Goal: Task Accomplishment & Management: Use online tool/utility

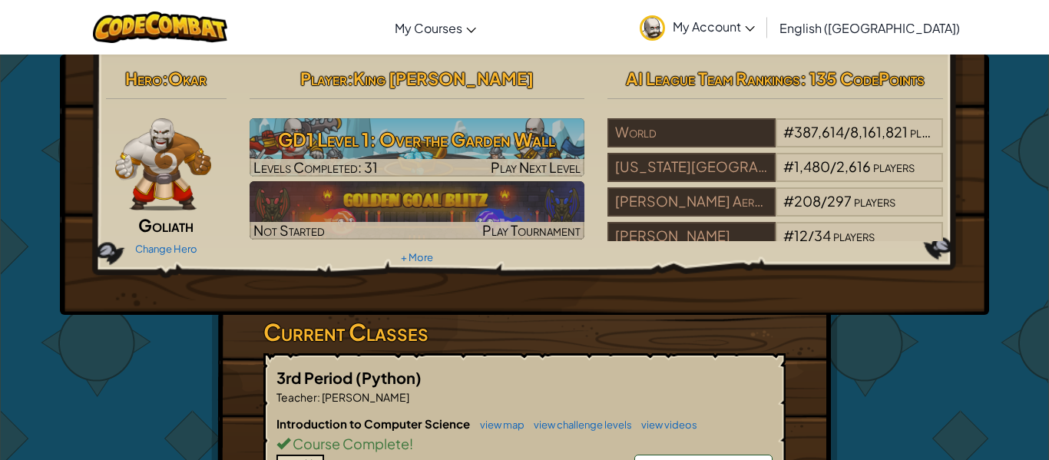
click at [452, 144] on h3 "GD1 Level 1: Over the Garden Wall" at bounding box center [418, 139] width 336 height 35
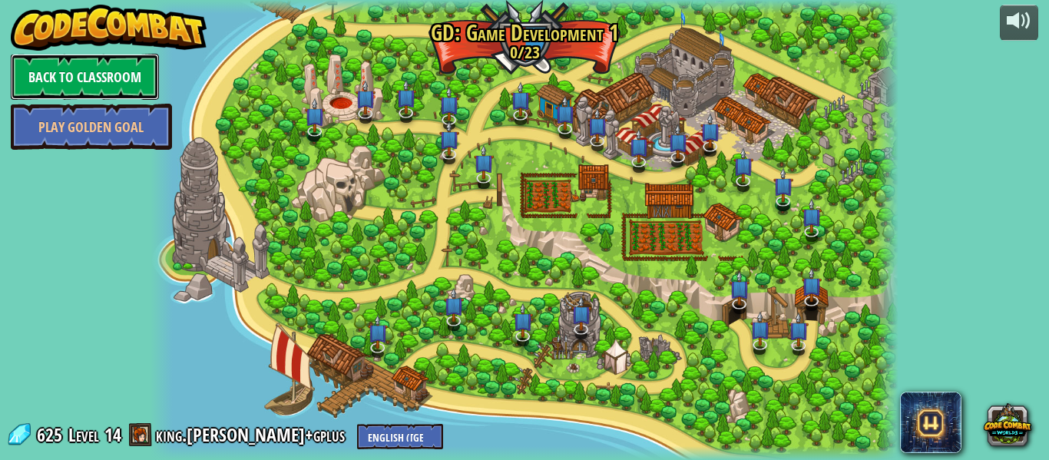
click at [49, 80] on link "Back to Classroom" at bounding box center [85, 77] width 148 height 46
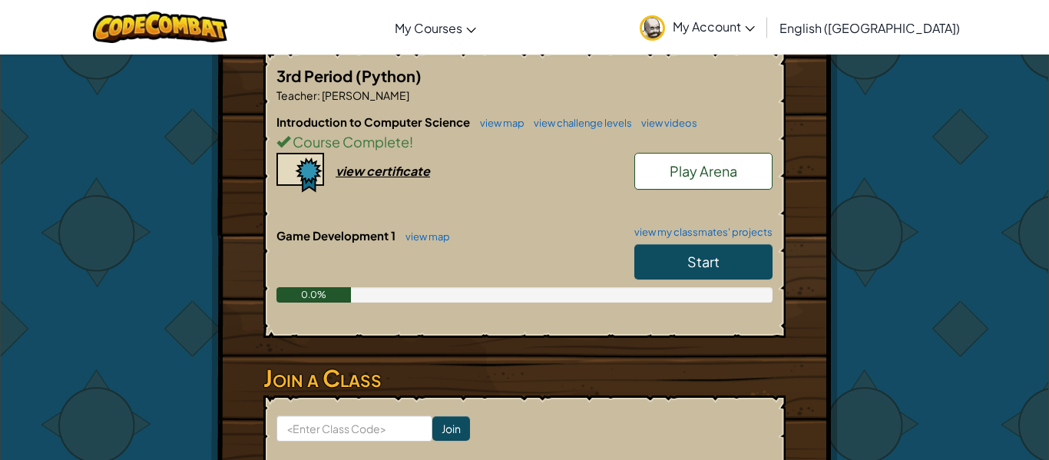
scroll to position [303, 0]
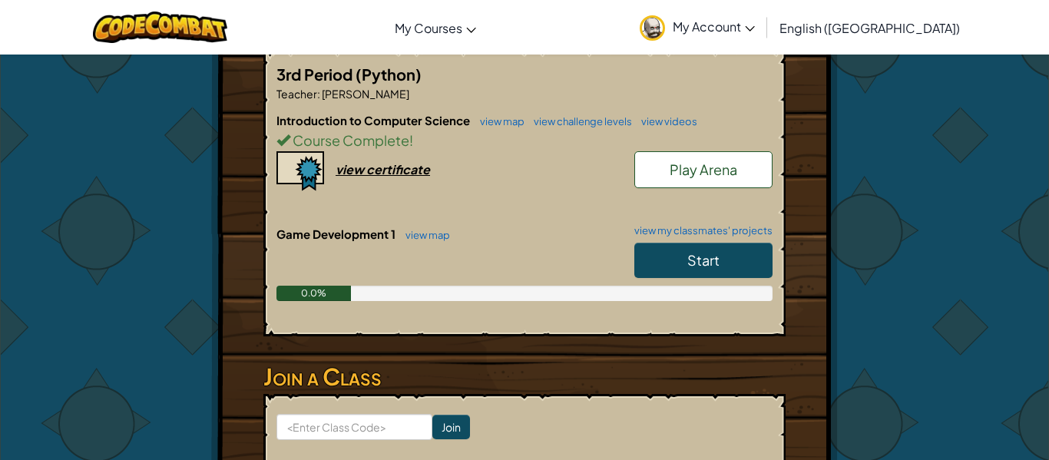
click at [719, 263] on span "Start" at bounding box center [704, 260] width 32 height 18
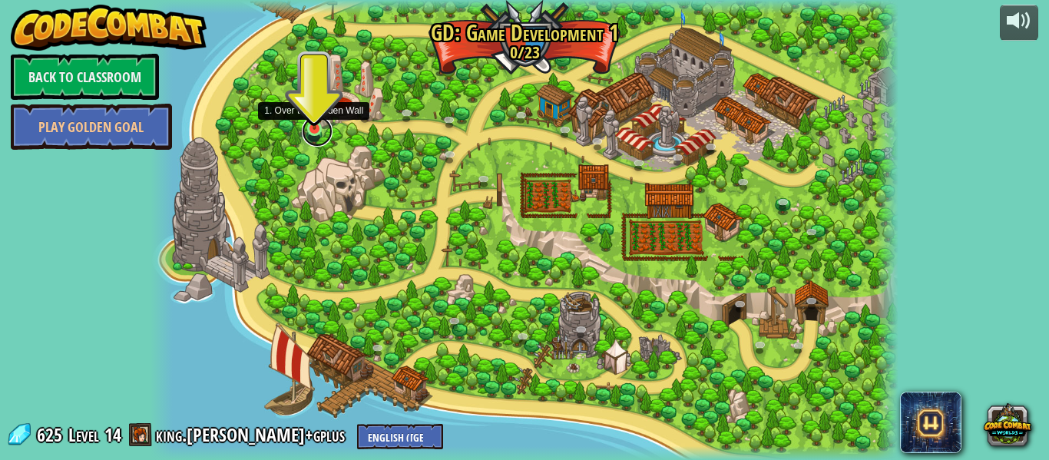
click at [311, 139] on link at bounding box center [317, 131] width 31 height 31
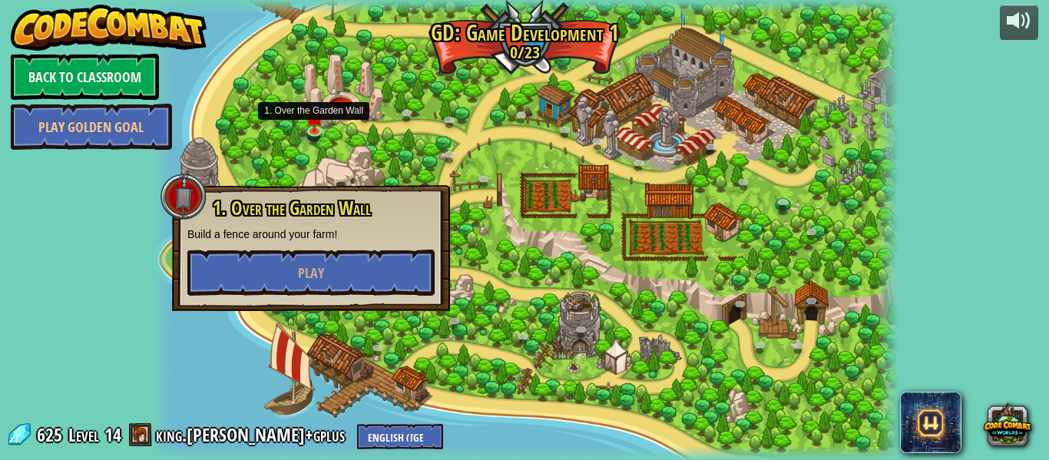
click at [324, 297] on div "1. Over the Garden Wall Build a fence around your farm! Play" at bounding box center [311, 248] width 278 height 126
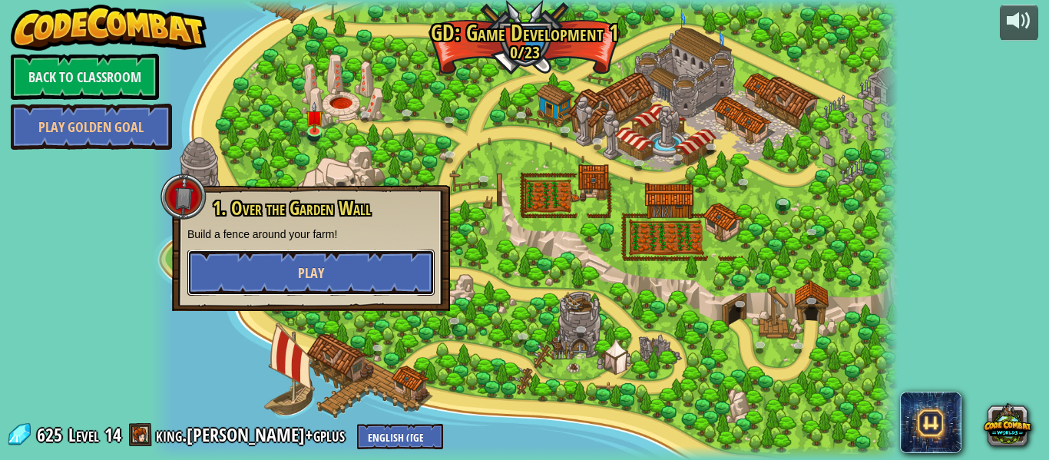
click at [324, 273] on button "Play" at bounding box center [310, 273] width 247 height 46
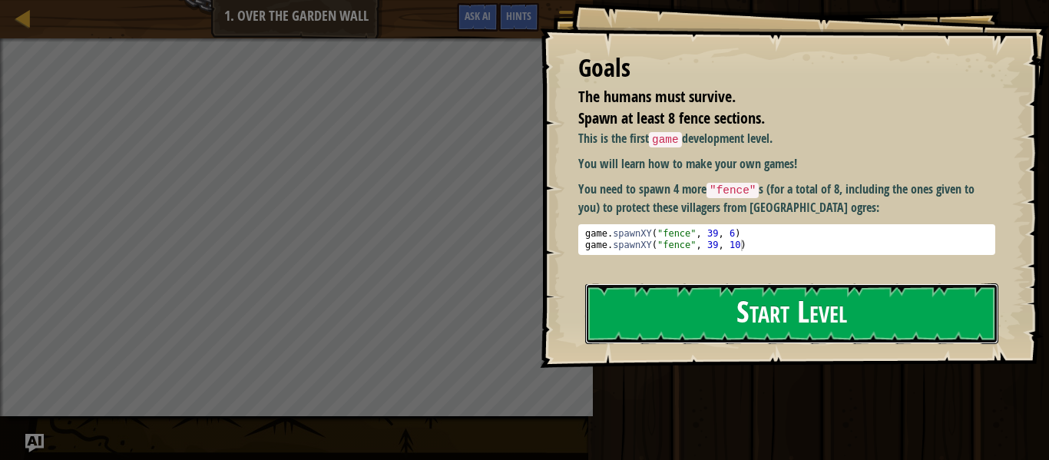
click at [784, 298] on button "Start Level" at bounding box center [791, 313] width 413 height 61
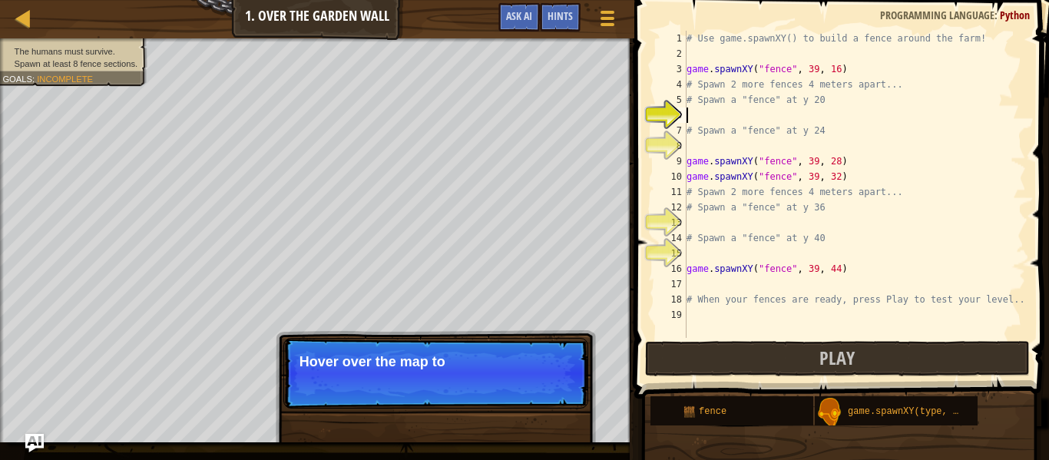
scroll to position [7, 0]
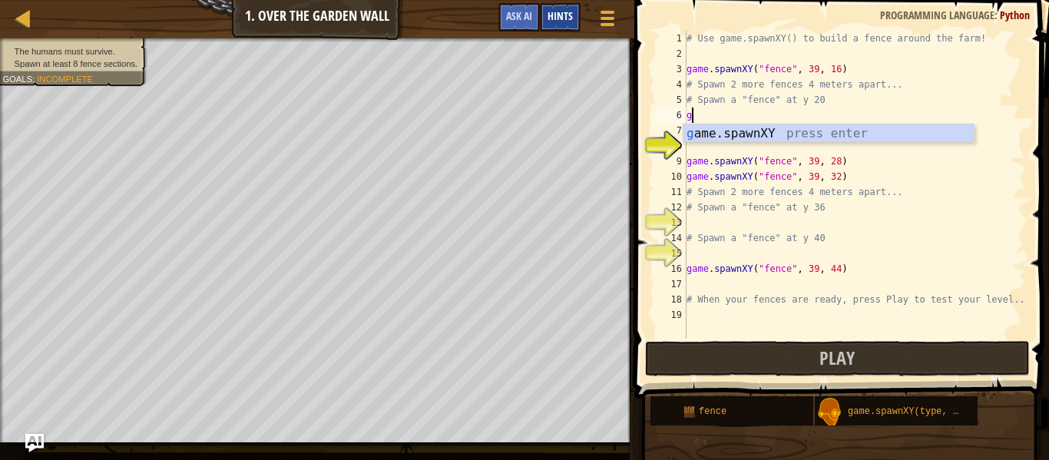
type textarea "g"
click at [566, 18] on span "Hints" at bounding box center [560, 15] width 25 height 15
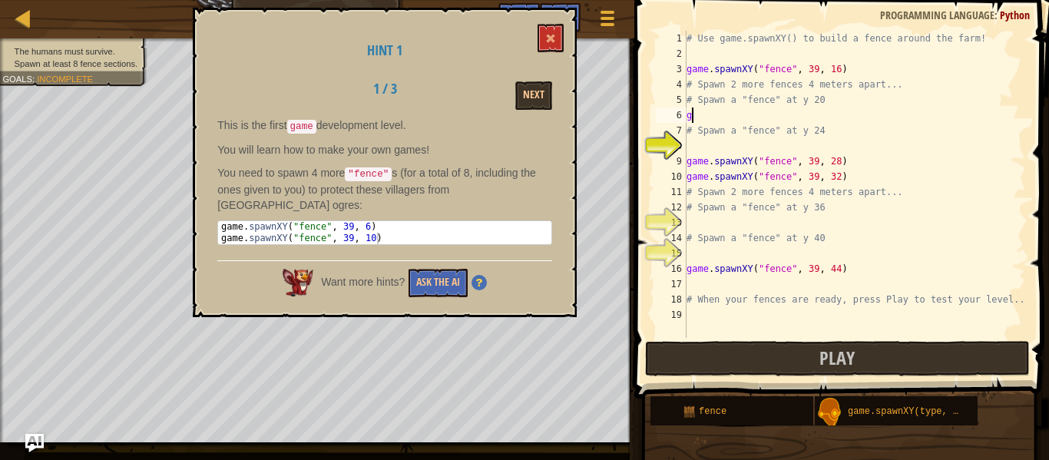
type textarea "game.spawnXY("fence", 39, 6)"
drag, startPoint x: 374, startPoint y: 208, endPoint x: 218, endPoint y: 206, distance: 156.0
click at [218, 221] on div "game . spawnXY ( "fence" , 39 , 6 ) game . spawnXY ( "fence" , 39 , 10 )" at bounding box center [384, 244] width 333 height 46
click at [746, 124] on div "# Use game.spawnXY() to build a fence around the farm! game . spawnXY ( "fence"…" at bounding box center [855, 200] width 343 height 338
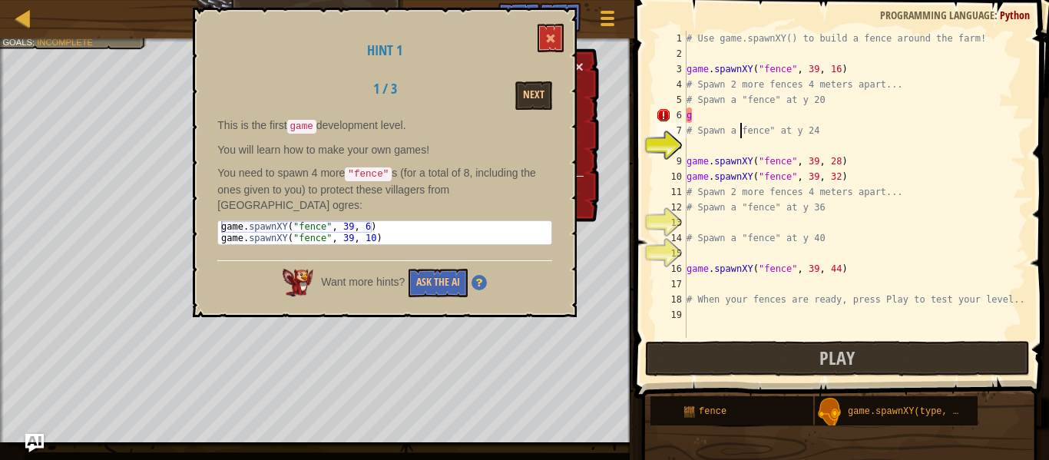
click at [724, 118] on div "# Use game.spawnXY() to build a fence around the farm! game . spawnXY ( "fence"…" at bounding box center [855, 200] width 343 height 338
type textarea "g"
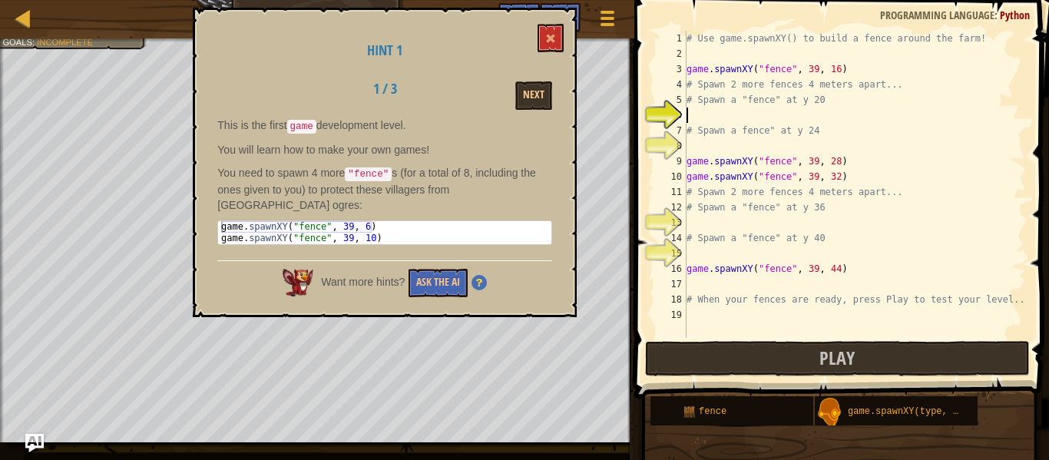
paste textarea "game.spawnXY("fence", 39, 6)"
click at [700, 138] on div "# Use game.spawnXY() to build a fence around the farm! game . spawnXY ( "fence"…" at bounding box center [855, 200] width 343 height 338
type textarea "# Spawn a fence" at y 24"
click at [710, 145] on div "# Use game.spawnXY() to build a fence around the farm! game . spawnXY ( "fence"…" at bounding box center [855, 200] width 343 height 338
click at [448, 273] on button "Ask the AI" at bounding box center [438, 283] width 59 height 28
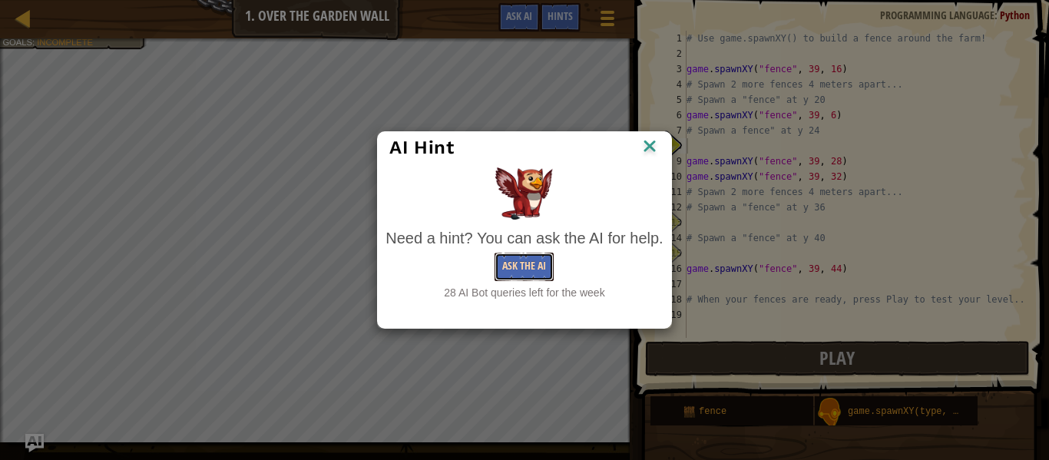
click at [538, 274] on button "Ask the AI" at bounding box center [524, 267] width 59 height 28
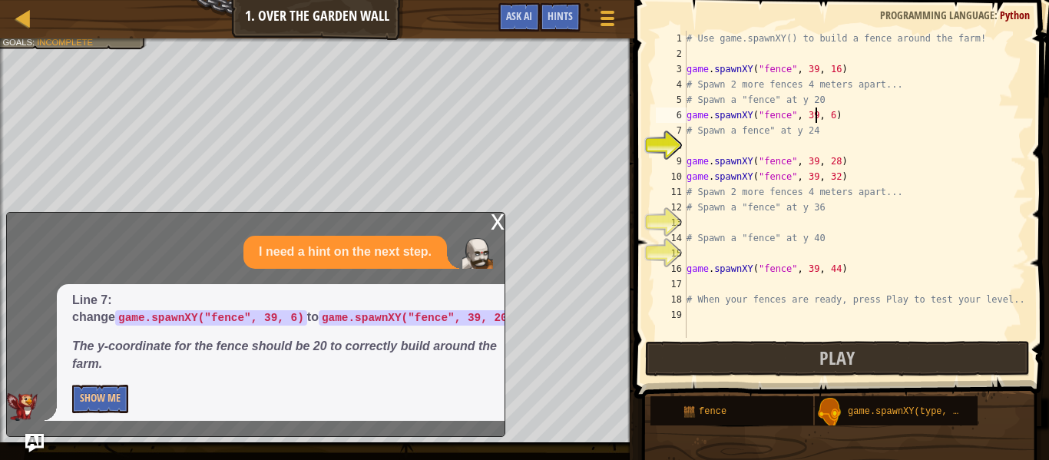
click at [817, 114] on div "# Use game.spawnXY() to build a fence around the farm! game . spawnXY ( "fence"…" at bounding box center [855, 200] width 343 height 338
click at [820, 133] on div "# Use game.spawnXY() to build a fence around the farm! game . spawnXY ( "fence"…" at bounding box center [855, 200] width 343 height 338
type textarea "#"
type textarea "h"
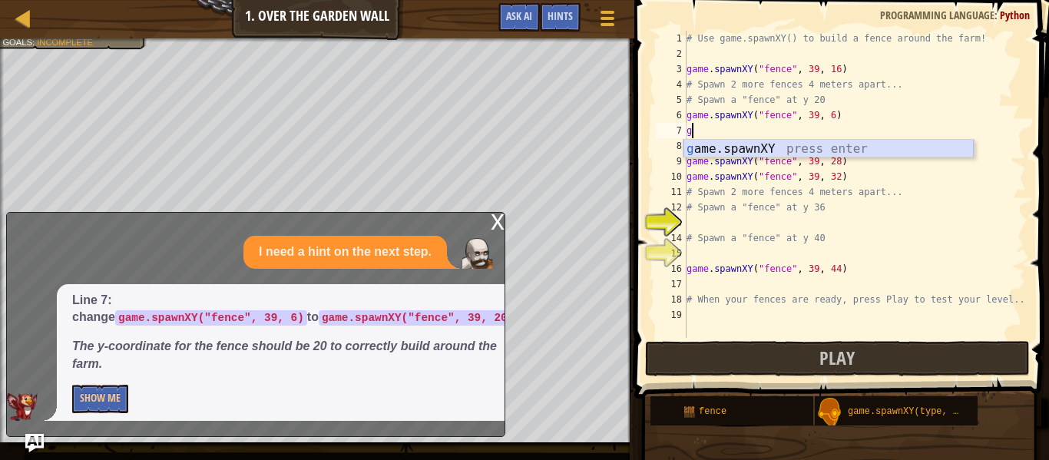
click at [757, 147] on div "g ame.spawnXY press enter" at bounding box center [829, 167] width 290 height 55
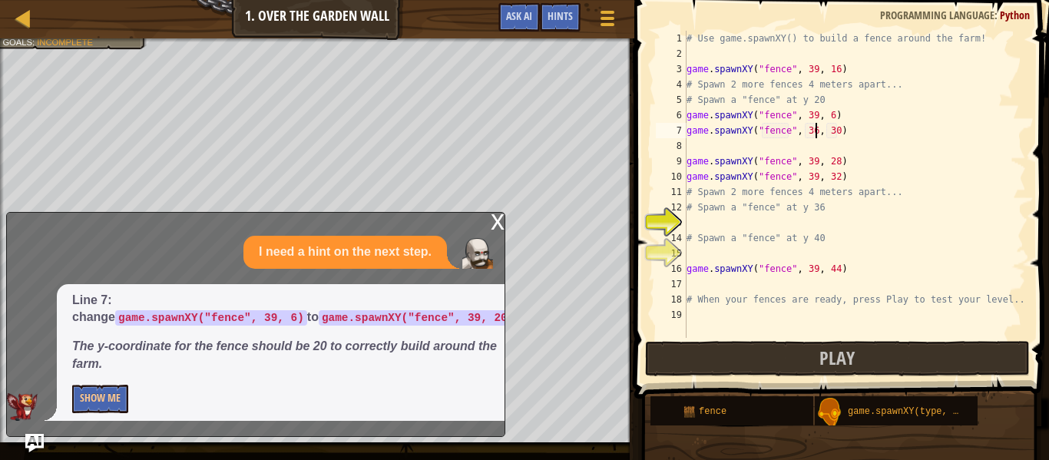
click at [813, 128] on div "# Use game.spawnXY() to build a fence around the farm! game . spawnXY ( "fence"…" at bounding box center [855, 200] width 343 height 338
click at [837, 133] on div "# Use game.spawnXY() to build a fence around the farm! game . spawnXY ( "fence"…" at bounding box center [855, 200] width 343 height 338
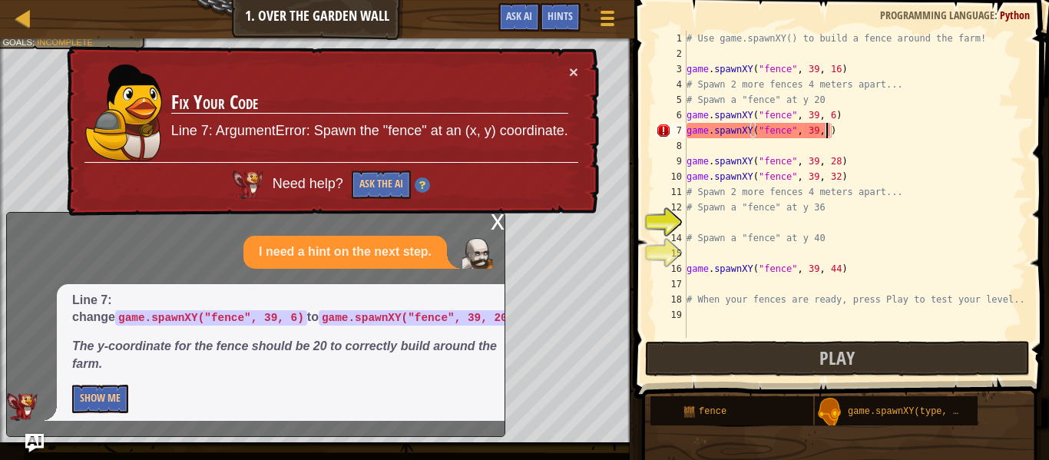
scroll to position [7, 21]
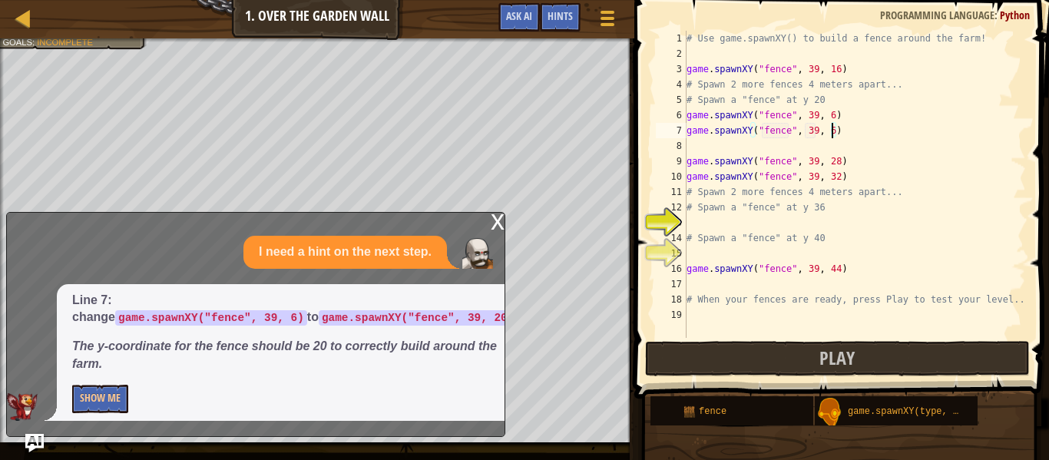
type textarea "game.spawnXY("fence", 39, 6)"
click at [495, 220] on div "x" at bounding box center [498, 220] width 14 height 15
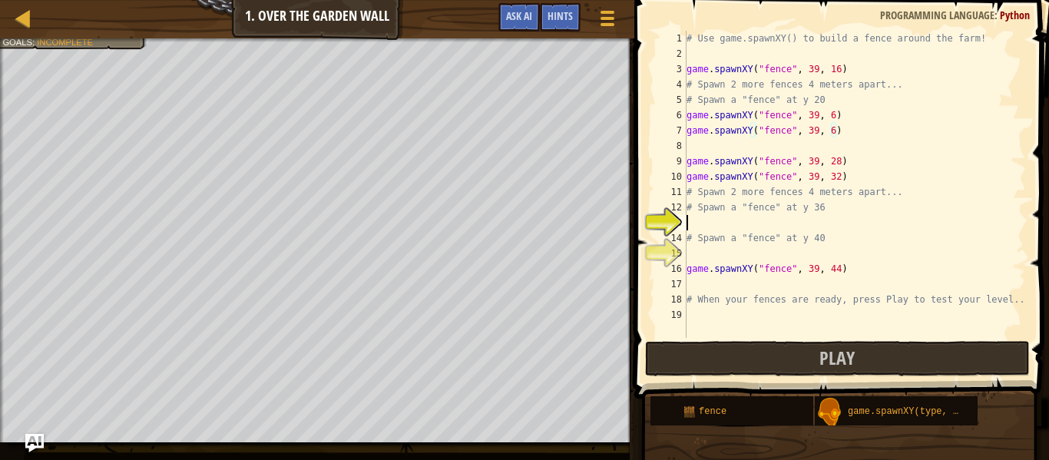
click at [703, 228] on div "# Use game.spawnXY() to build a fence around the farm! game . spawnXY ( "fence"…" at bounding box center [855, 200] width 343 height 338
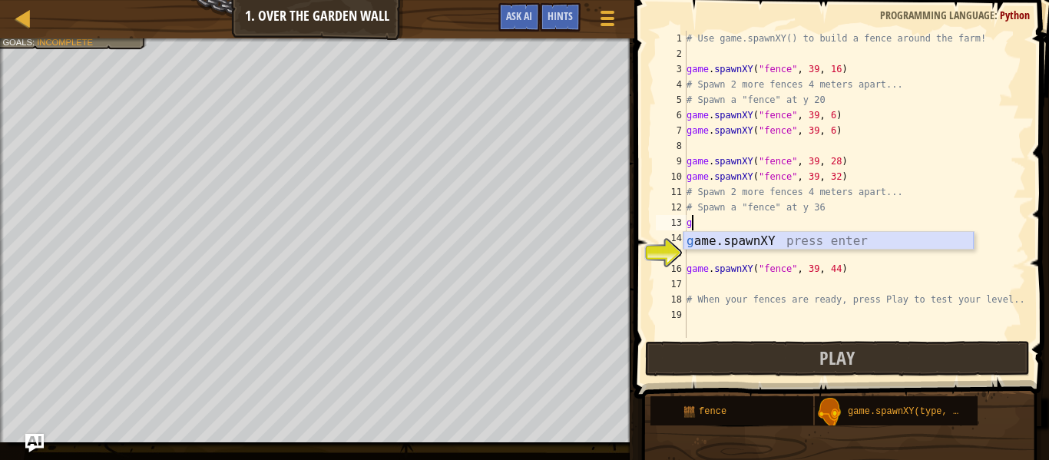
click at [734, 240] on div "g ame.spawnXY press enter" at bounding box center [829, 259] width 290 height 55
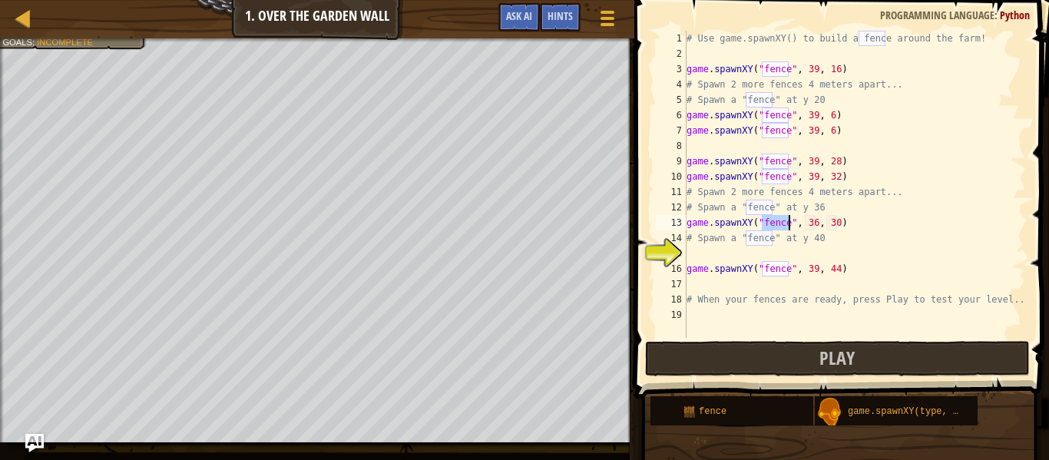
click at [812, 224] on div "# Use game.spawnXY() to build a fence around the farm! game . spawnXY ( "fence"…" at bounding box center [855, 200] width 343 height 338
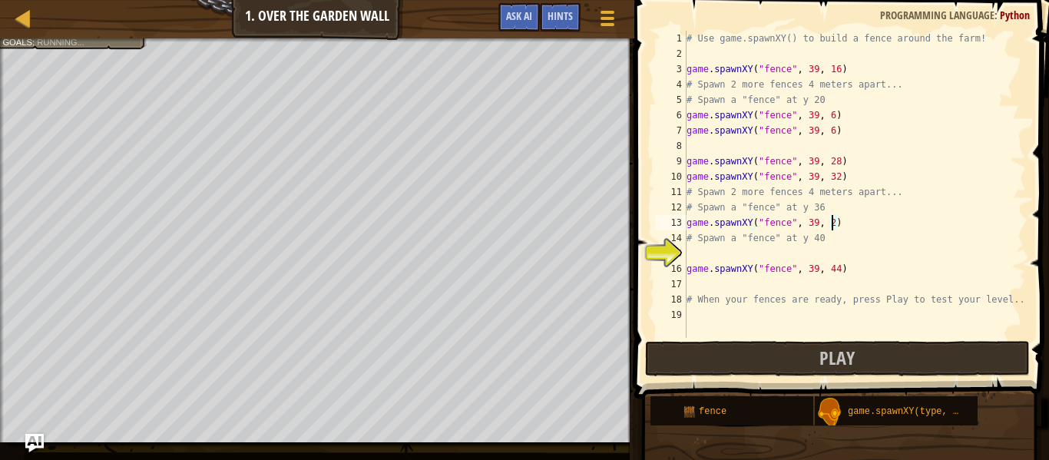
type textarea "game.spawnXY("fence", 39, 24)"
click at [722, 254] on div "# Use game.spawnXY() to build a fence around the farm! game . spawnXY ( "fence"…" at bounding box center [855, 200] width 343 height 338
type textarea "h"
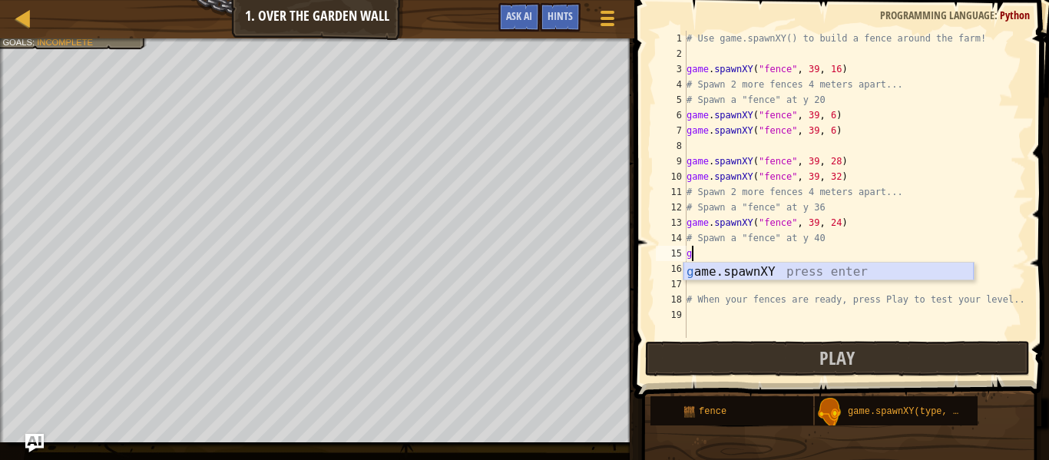
click at [753, 270] on div "g ame.spawnXY press enter" at bounding box center [829, 290] width 290 height 55
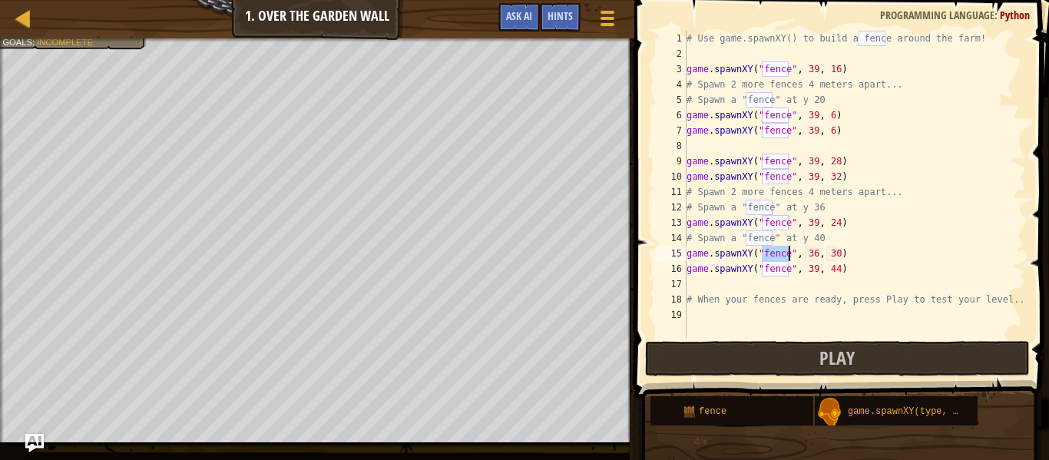
click at [838, 255] on div "# Use game.spawnXY() to build a fence around the farm! game . spawnXY ( "fence"…" at bounding box center [855, 200] width 343 height 338
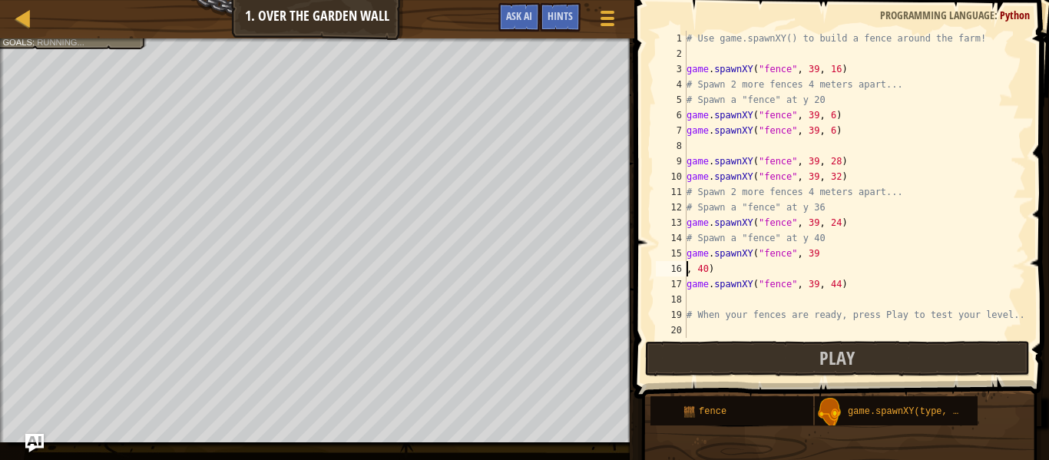
scroll to position [7, 3]
type textarea "game.spawnXY("fence", 39, 40)"
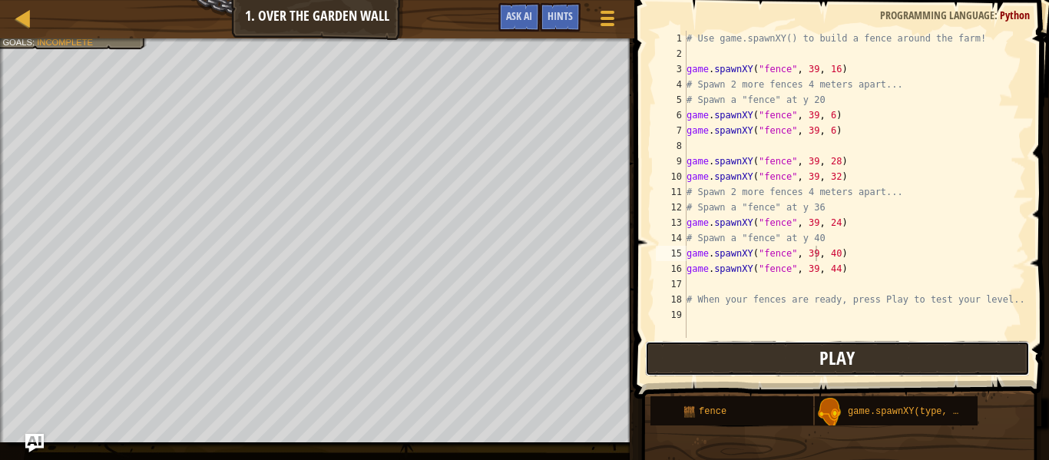
click at [877, 368] on button "Play" at bounding box center [837, 358] width 385 height 35
click at [710, 282] on div "# Use game.spawnXY() to build a fence around the farm! game . spawnXY ( "fence"…" at bounding box center [855, 200] width 343 height 338
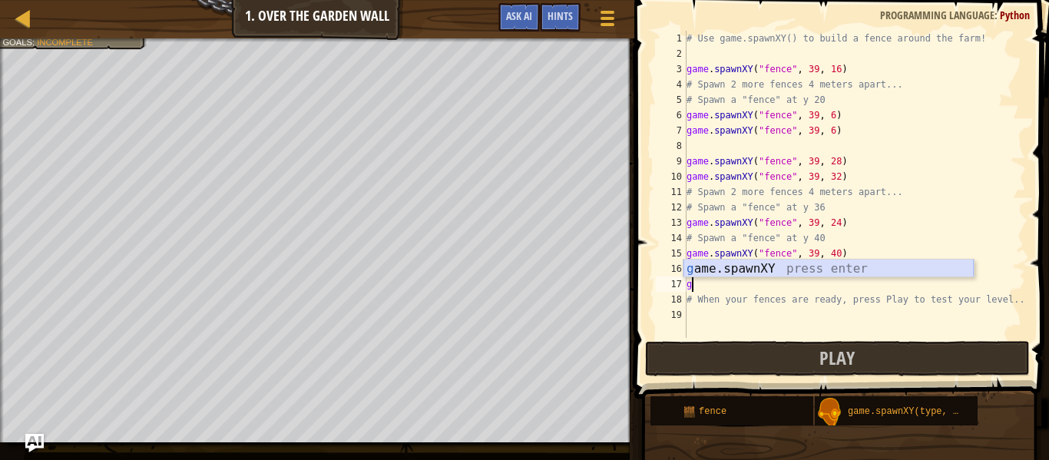
click at [757, 267] on div "g ame.spawnXY press enter" at bounding box center [829, 287] width 290 height 55
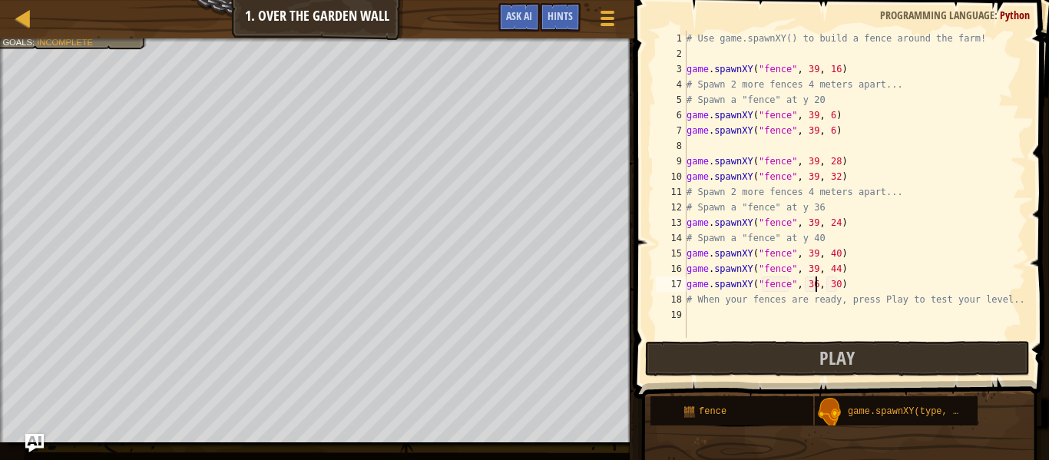
click at [817, 285] on div "# Use game.spawnXY() to build a fence around the farm! game . spawnXY ( "fence"…" at bounding box center [855, 200] width 343 height 338
type textarea "game.spawnXY("fence", 39, 38)"
click at [734, 336] on div "# Use game.spawnXY() to build a fence around the farm! game . spawnXY ( "fence"…" at bounding box center [855, 200] width 343 height 338
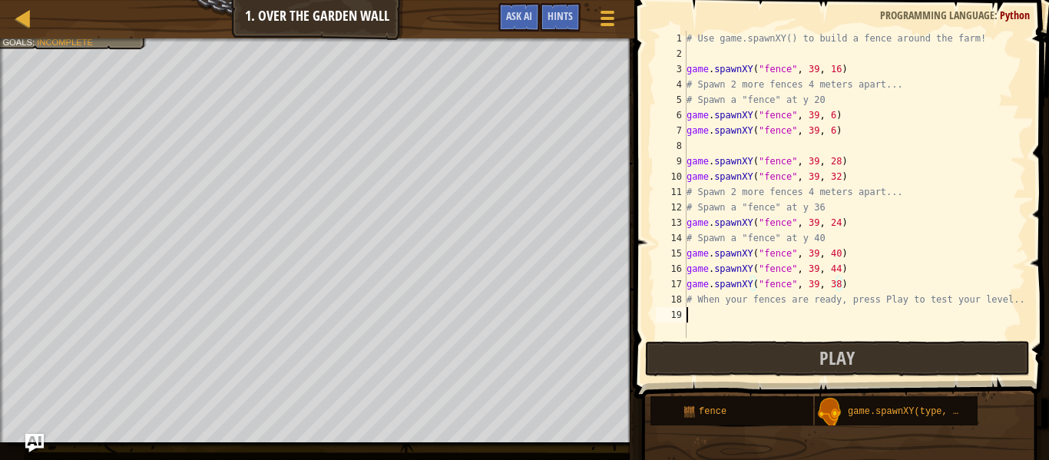
scroll to position [7, 0]
click at [736, 348] on button "Play" at bounding box center [837, 358] width 385 height 35
click at [737, 316] on div "# Use game.spawnXY() to build a fence around the farm! game . spawnXY ( "fence"…" at bounding box center [855, 200] width 343 height 338
type textarea "o"
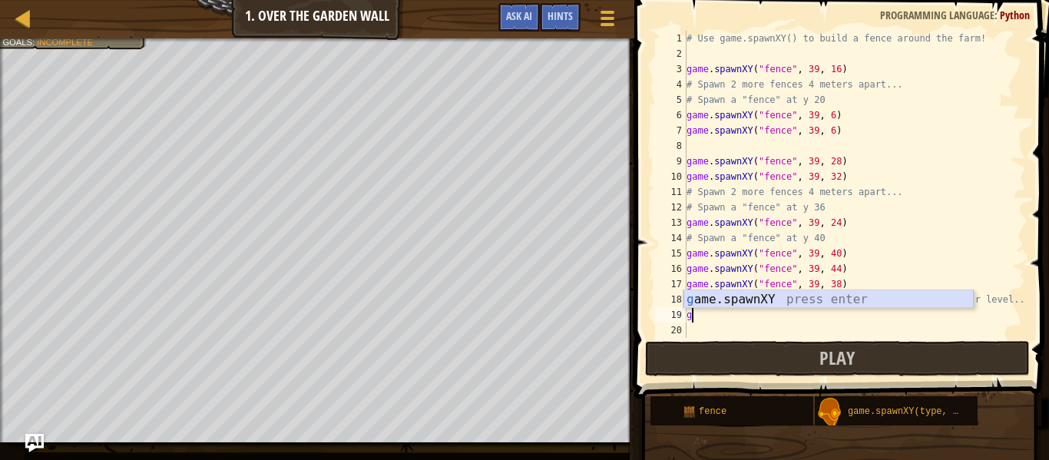
click at [717, 300] on div "g ame.spawnXY press enter" at bounding box center [829, 317] width 290 height 55
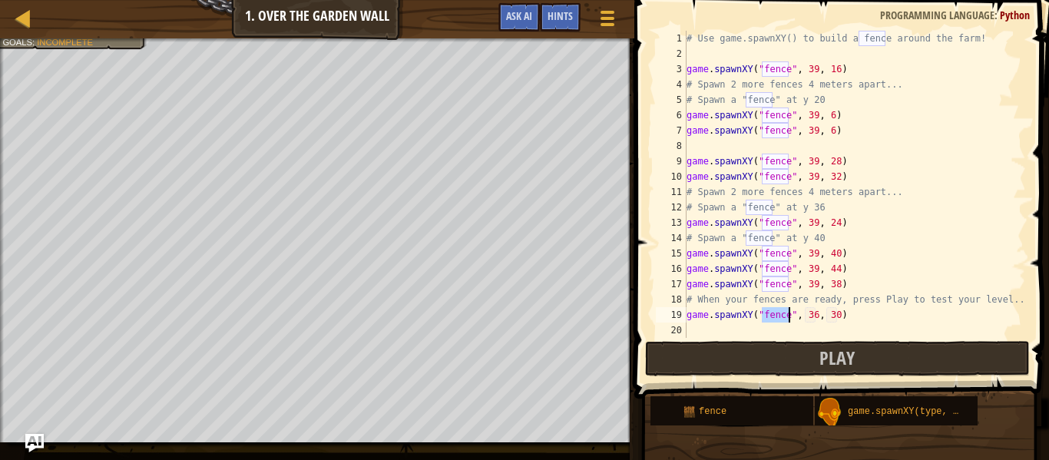
click at [815, 316] on div "# Use game.spawnXY() to build a fence around the farm! game . spawnXY ( "fence"…" at bounding box center [855, 200] width 343 height 338
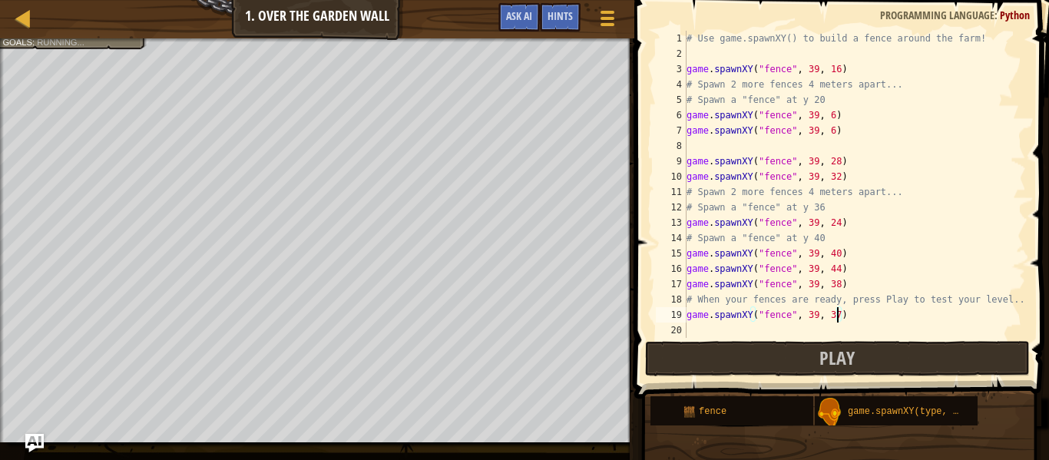
scroll to position [7, 22]
type textarea "game.spawnXY("fence", 39, 37)"
click at [746, 361] on button "Play" at bounding box center [837, 358] width 385 height 35
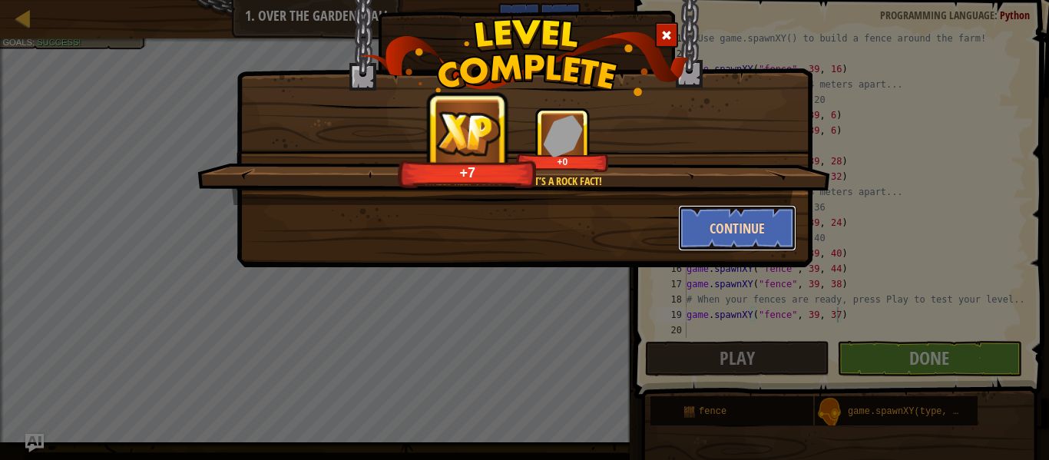
click at [768, 230] on button "Continue" at bounding box center [737, 228] width 119 height 46
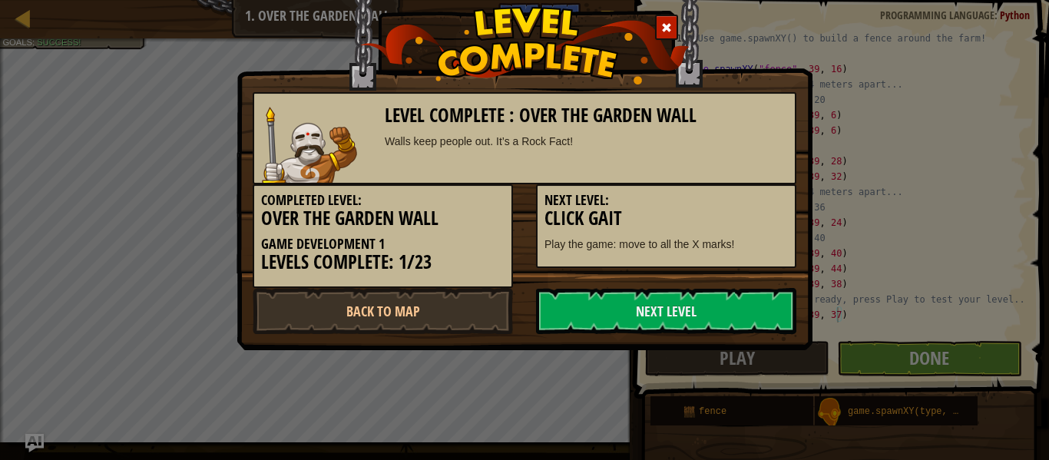
click at [742, 215] on h3 "Click Gait" at bounding box center [667, 218] width 244 height 21
click at [727, 306] on link "Next Level" at bounding box center [666, 311] width 260 height 46
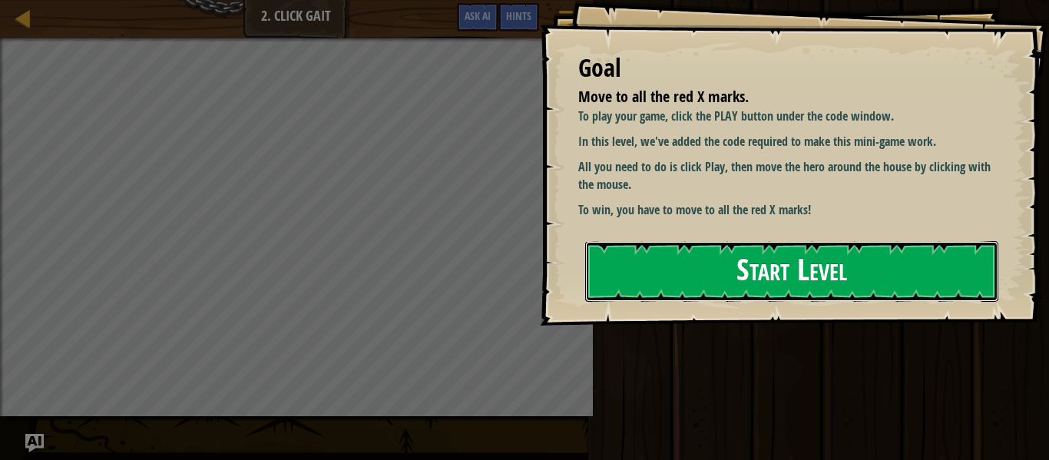
click at [730, 281] on button "Start Level" at bounding box center [791, 271] width 413 height 61
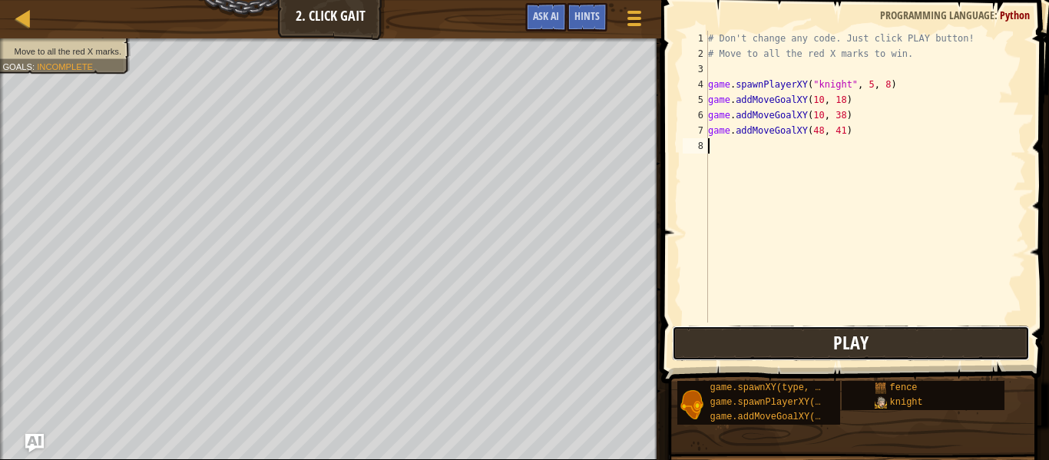
click at [805, 332] on button "Play" at bounding box center [851, 343] width 358 height 35
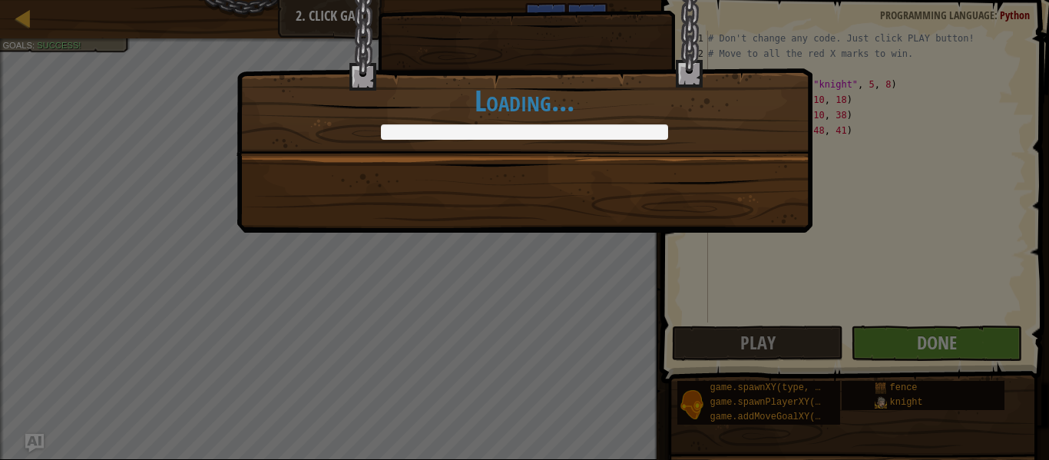
click at [941, 347] on div "There's no place like home. +0 +0 Continue Loading..." at bounding box center [524, 230] width 1049 height 460
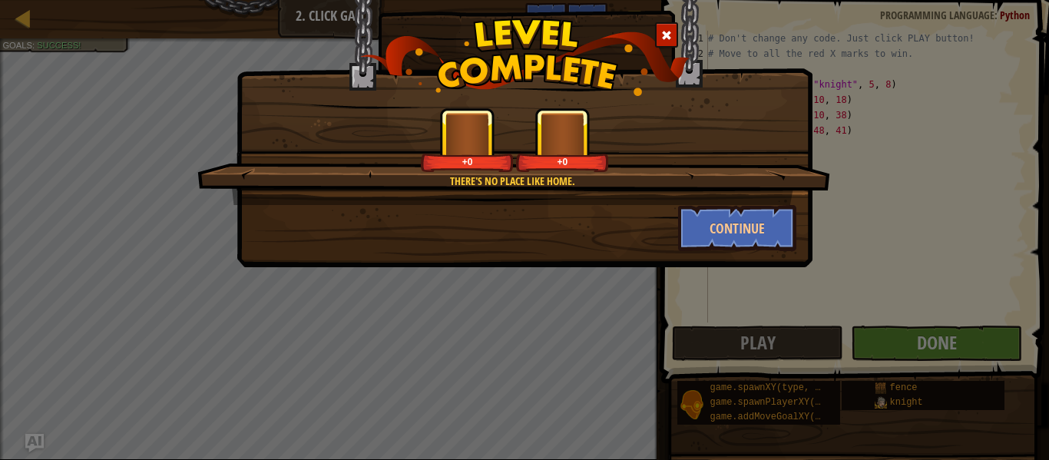
click at [941, 347] on div "There's no place like home. +0 +0 Continue" at bounding box center [524, 230] width 1049 height 460
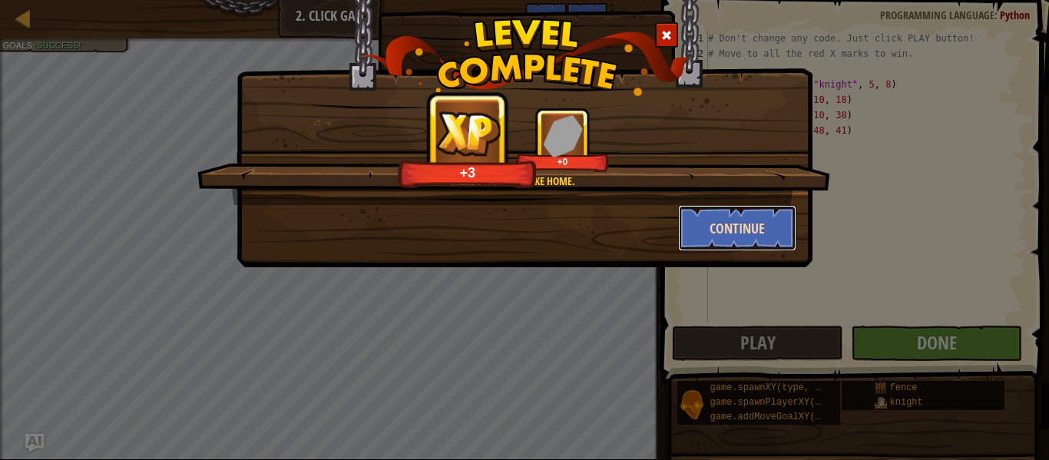
click at [784, 236] on button "Continue" at bounding box center [737, 228] width 119 height 46
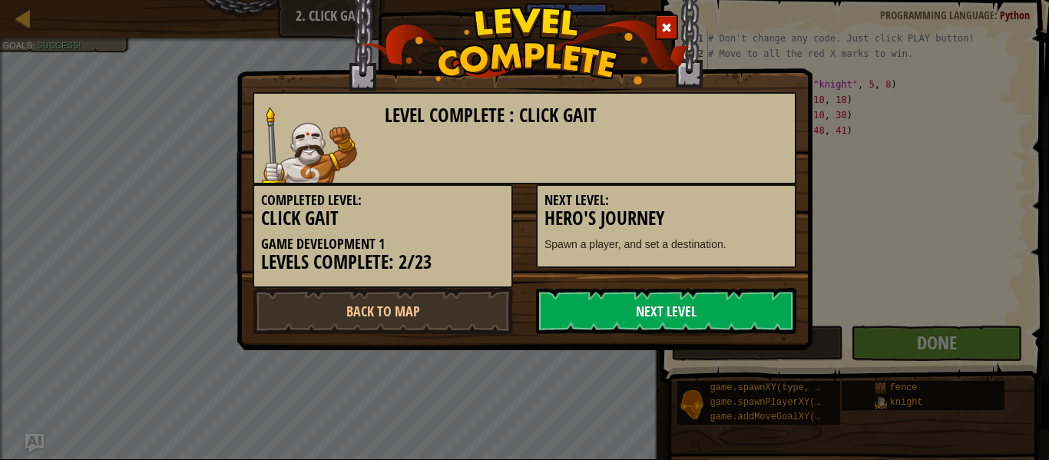
click at [651, 296] on link "Next Level" at bounding box center [666, 311] width 260 height 46
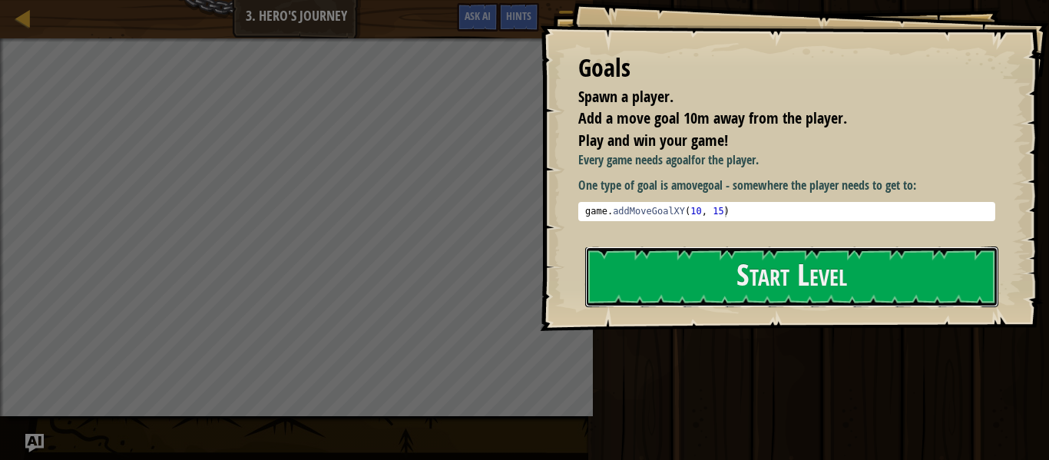
click at [651, 296] on button "Start Level" at bounding box center [791, 277] width 413 height 61
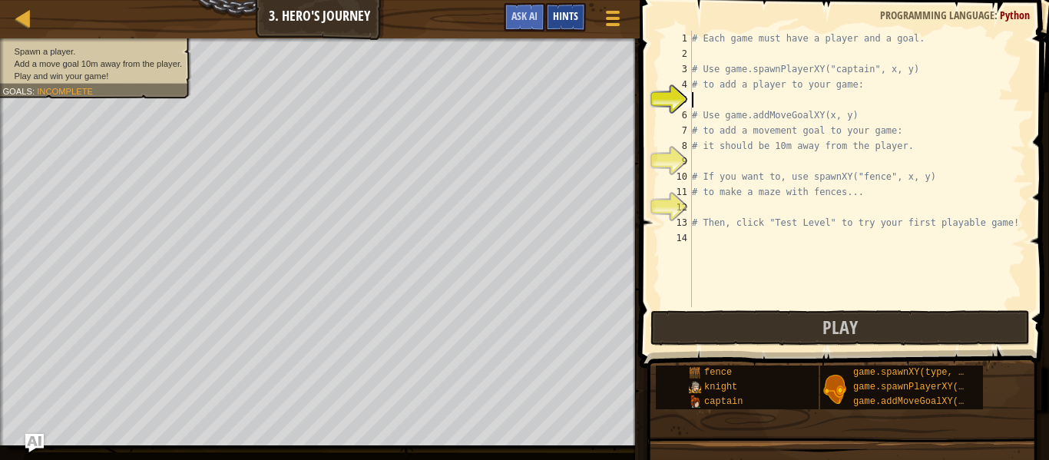
click at [576, 18] on span "Hints" at bounding box center [565, 15] width 25 height 15
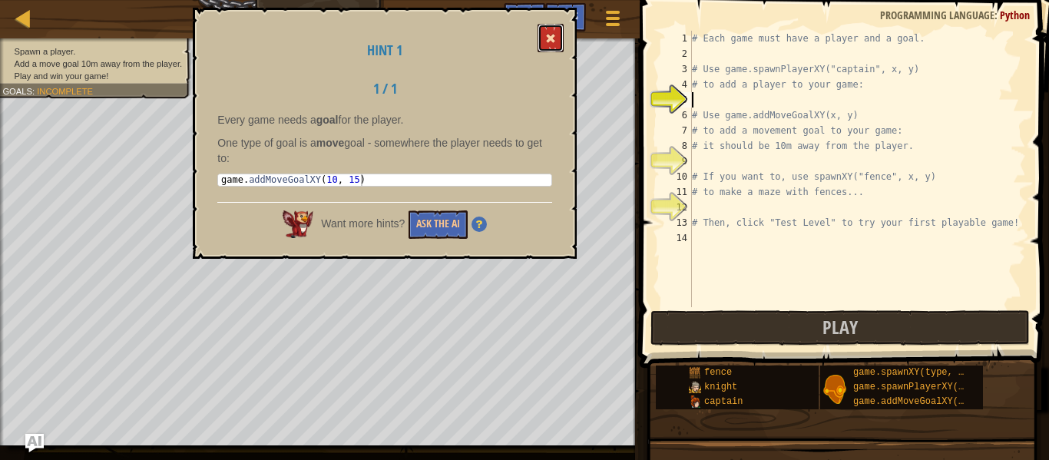
click at [548, 42] on span at bounding box center [550, 38] width 11 height 11
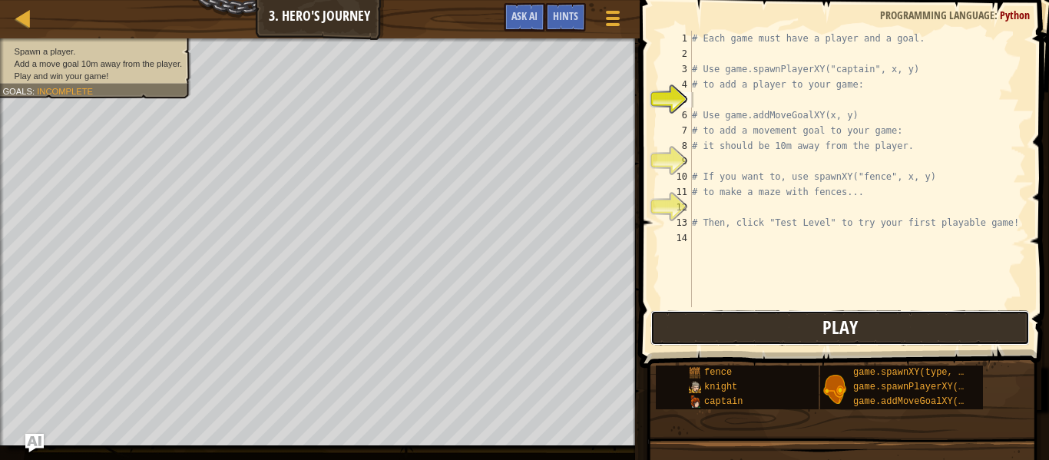
click at [775, 313] on button "Play" at bounding box center [840, 327] width 379 height 35
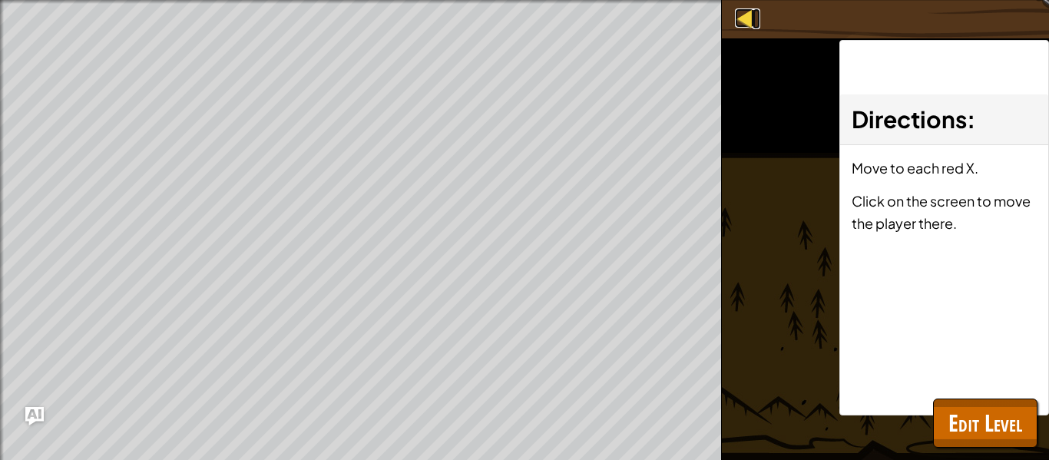
click at [737, 20] on div at bounding box center [744, 17] width 19 height 19
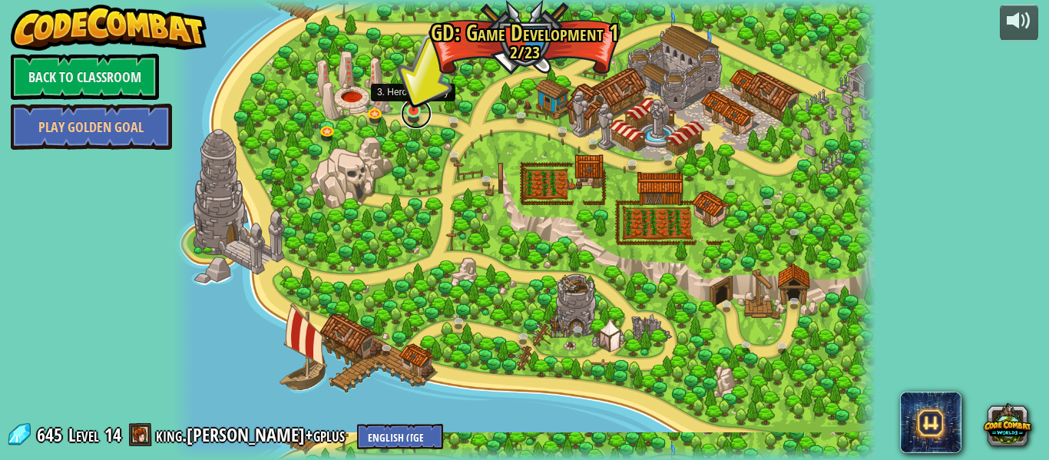
click at [418, 122] on link at bounding box center [416, 113] width 31 height 31
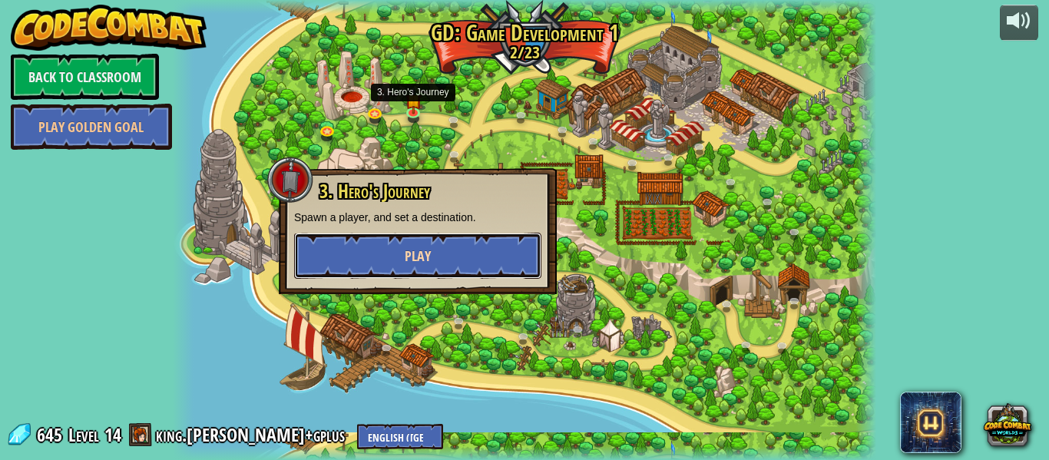
click at [422, 248] on span "Play" at bounding box center [418, 256] width 26 height 19
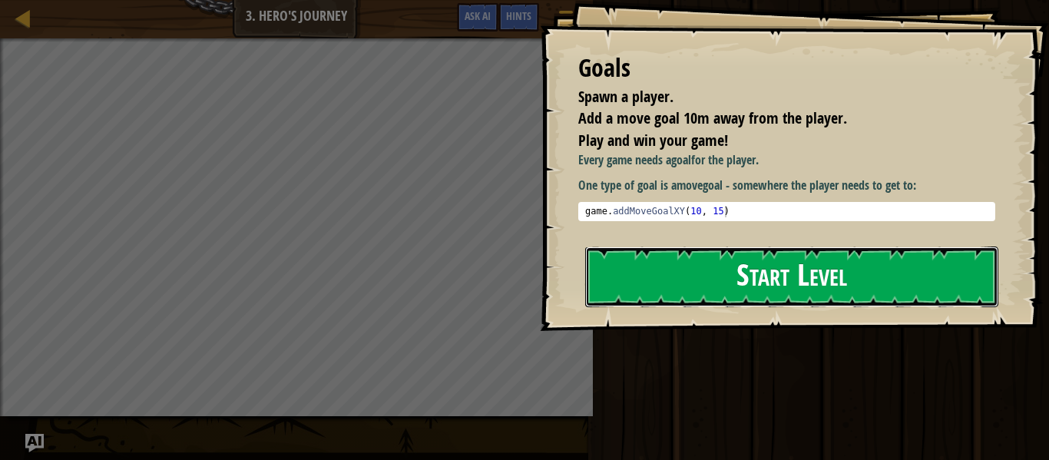
click at [774, 259] on button "Start Level" at bounding box center [791, 277] width 413 height 61
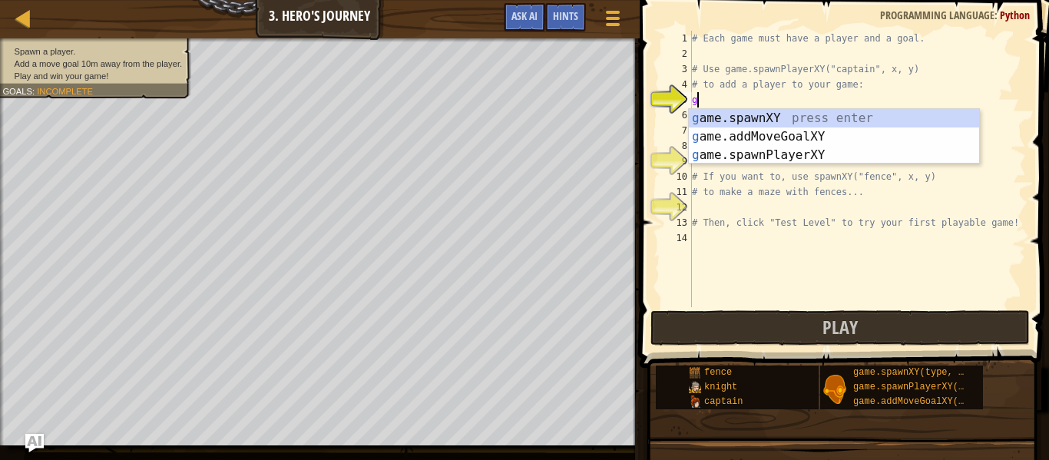
scroll to position [7, 0]
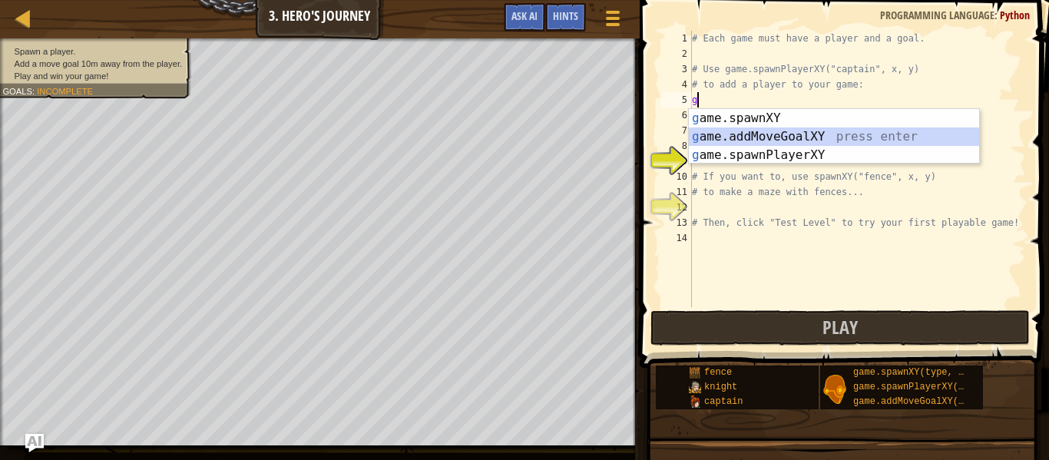
click at [691, 134] on div "g ame.spawnXY press enter g ame.addMoveGoalXY press enter g ame.spawnPlayerXY p…" at bounding box center [834, 155] width 290 height 92
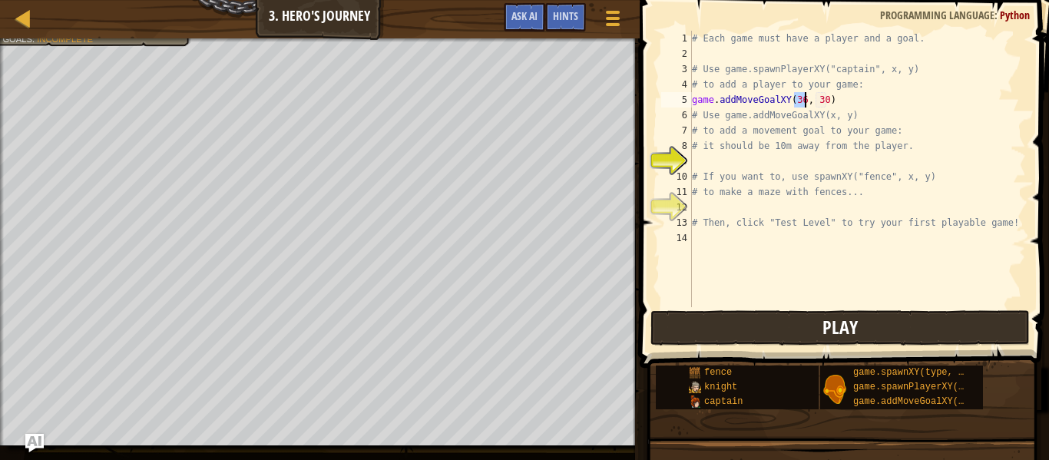
type textarea "game.addMoveGoalXY(36, 30)"
click at [701, 327] on button "Play" at bounding box center [840, 327] width 379 height 35
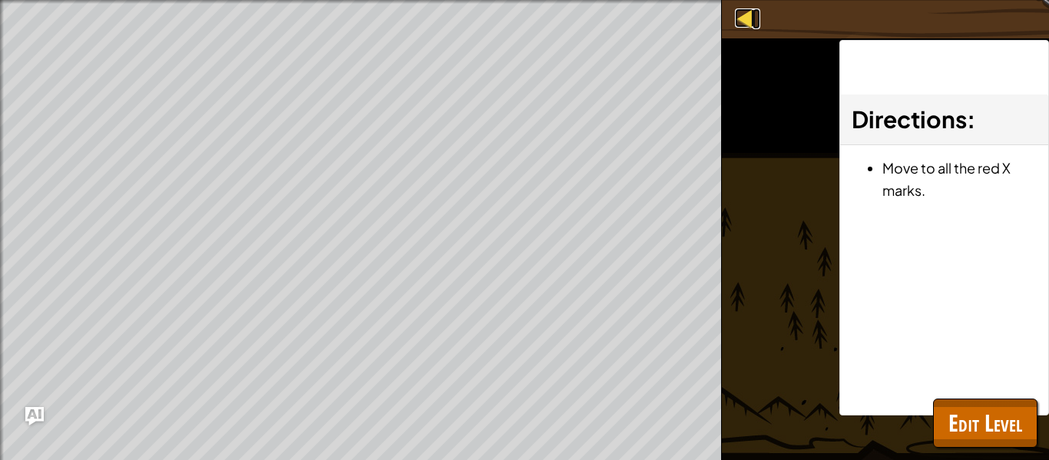
click at [742, 23] on div at bounding box center [744, 17] width 19 height 19
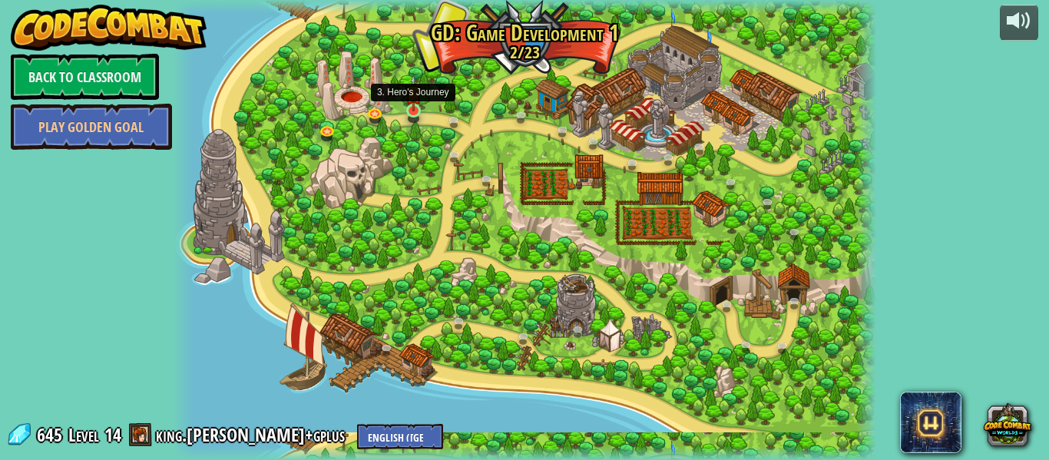
click at [408, 112] on div at bounding box center [413, 111] width 14 height 14
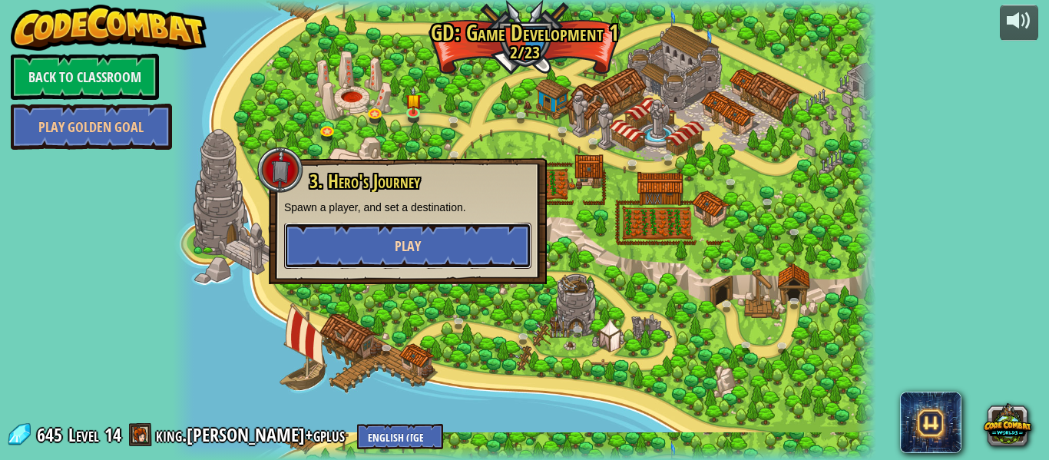
click at [445, 228] on button "Play" at bounding box center [407, 246] width 247 height 46
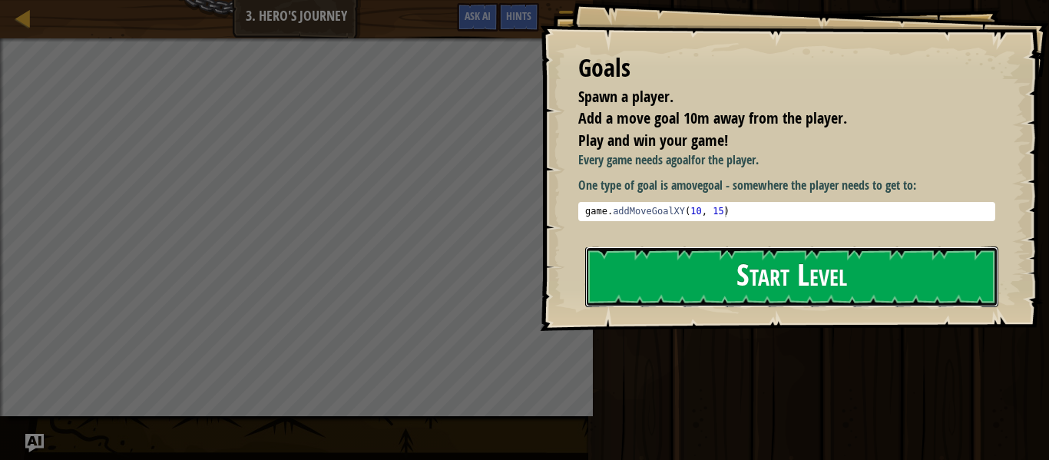
click at [761, 259] on button "Start Level" at bounding box center [791, 277] width 413 height 61
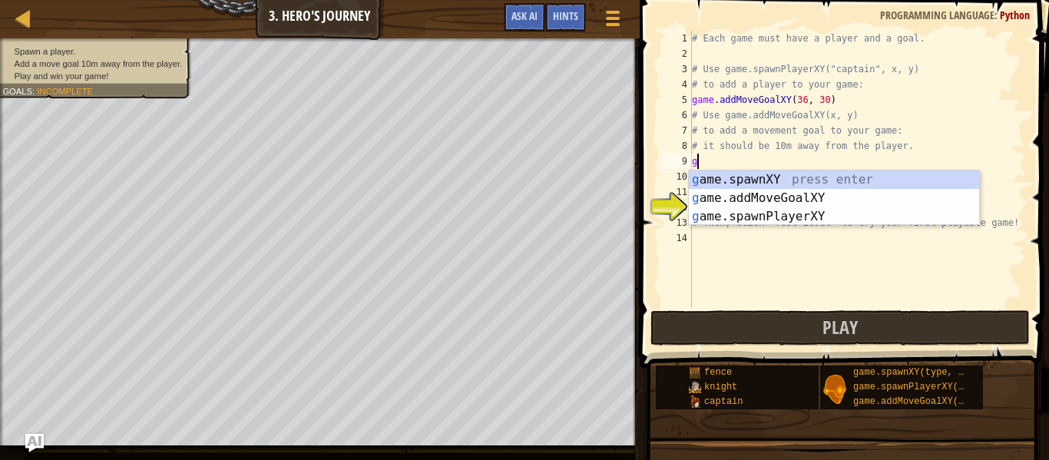
scroll to position [7, 0]
click at [751, 197] on div "g ame.spawnXY press enter g ame.addMoveGoalXY press enter g ame.spawnPlayerXY p…" at bounding box center [834, 217] width 290 height 92
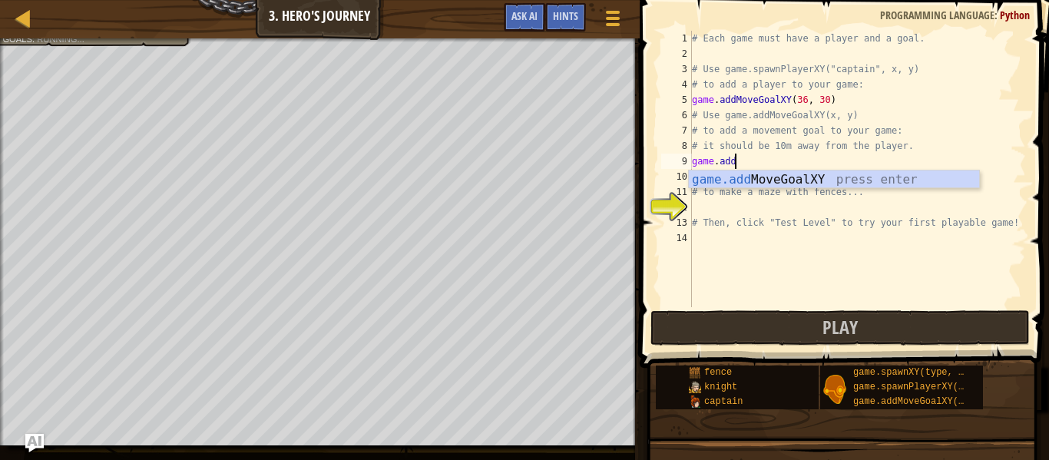
scroll to position [7, 2]
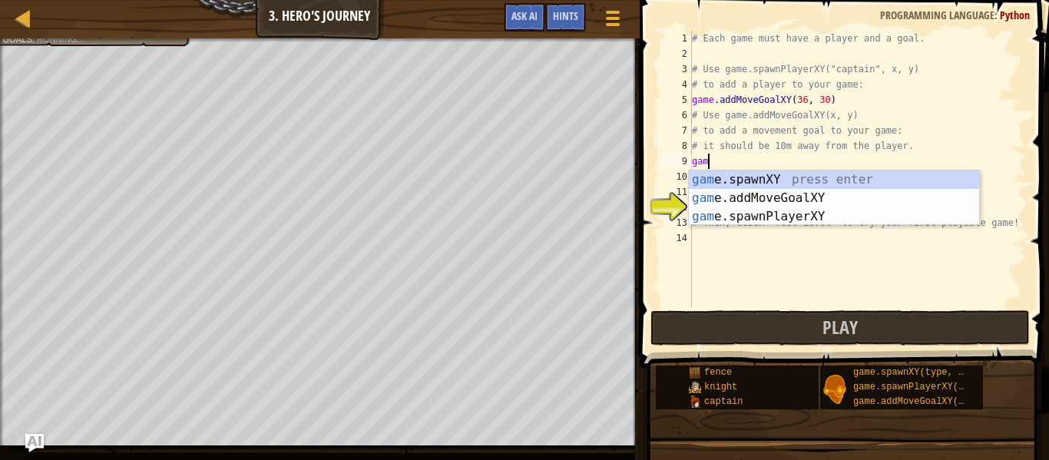
type textarea "g"
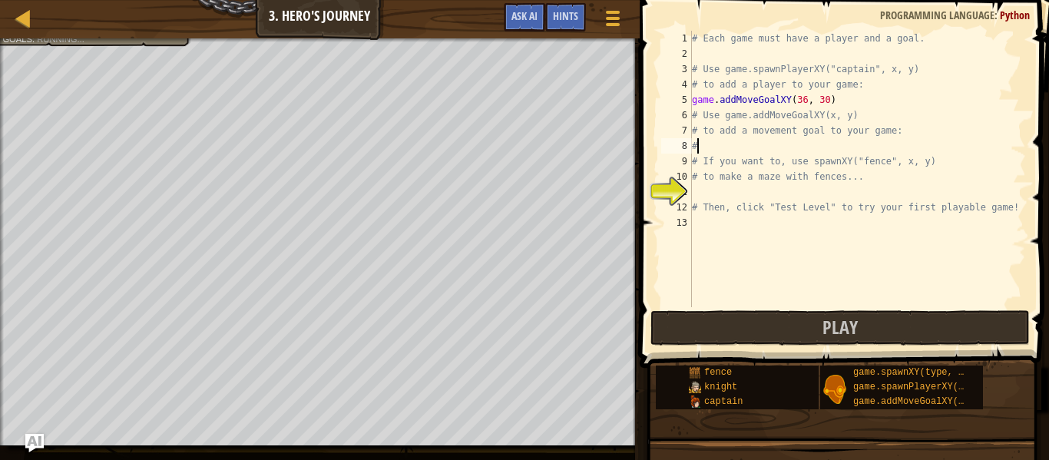
type textarea "#"
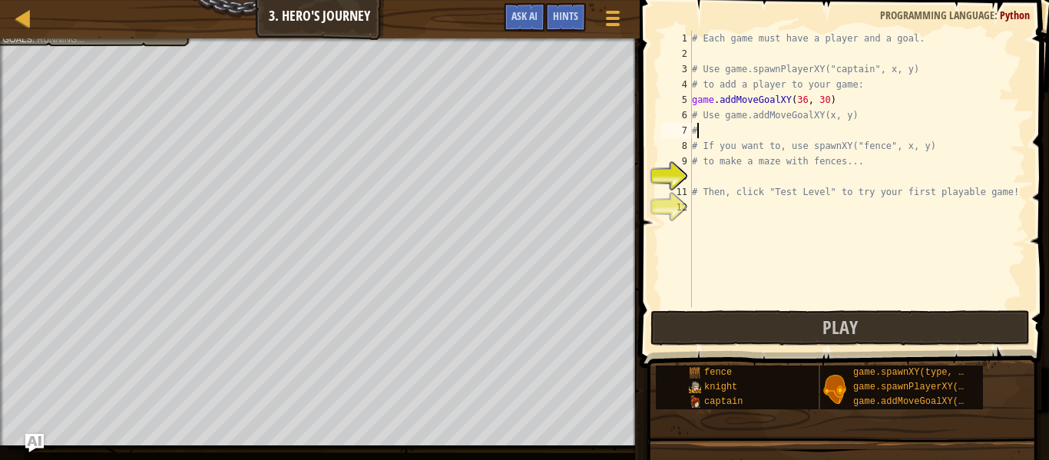
type textarea "#"
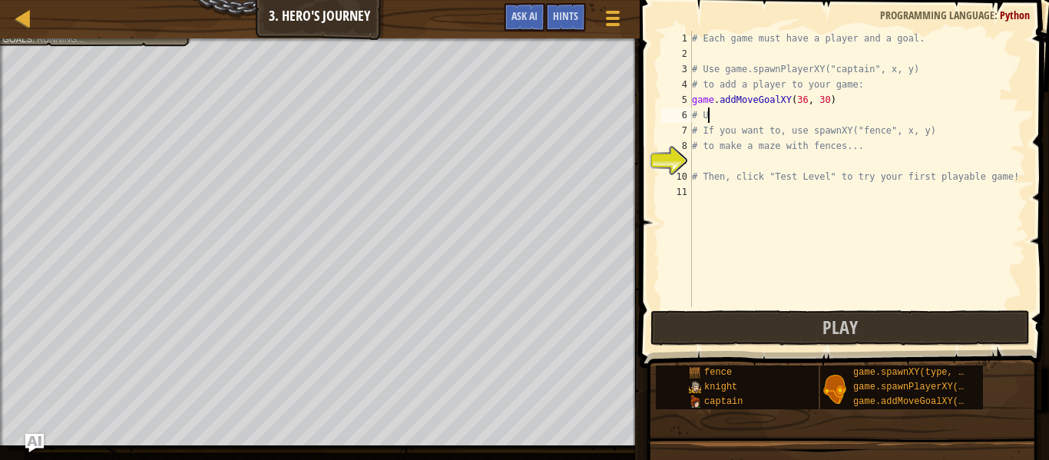
type textarea "#"
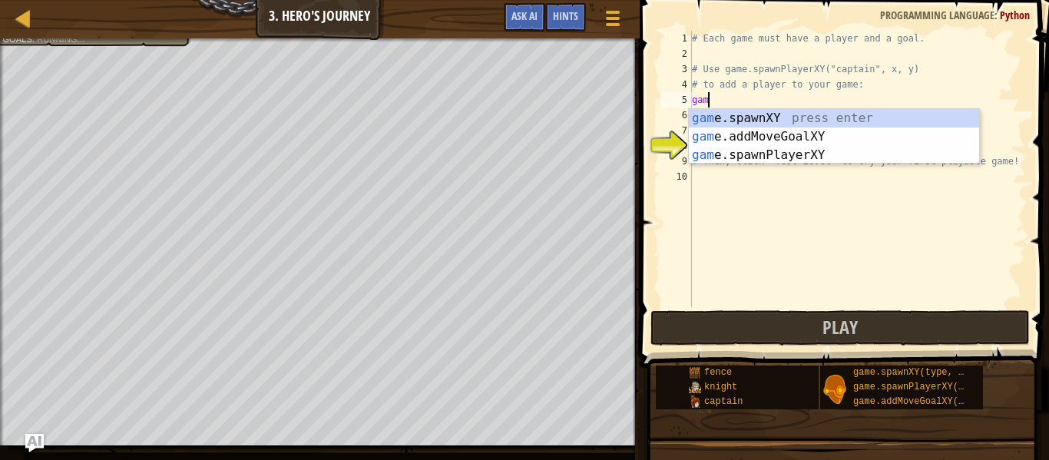
type textarea "g"
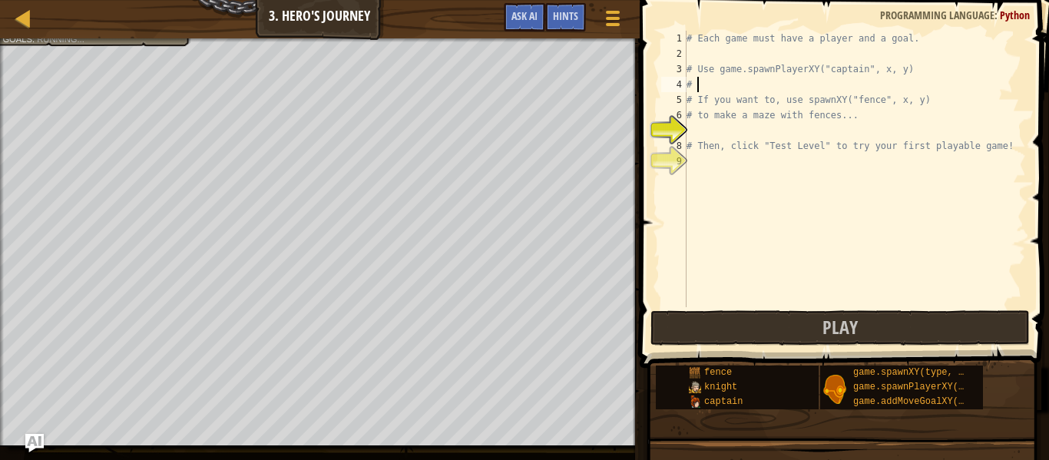
type textarea "#"
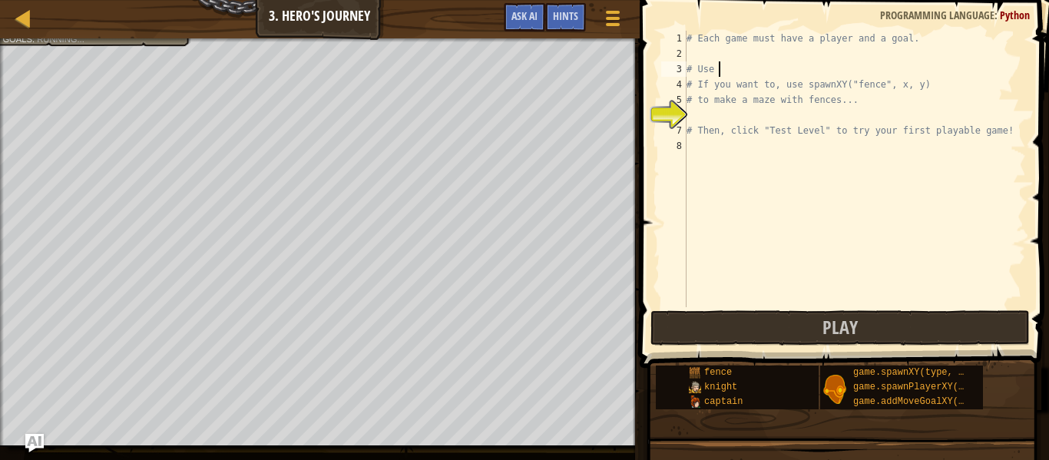
type textarea "#"
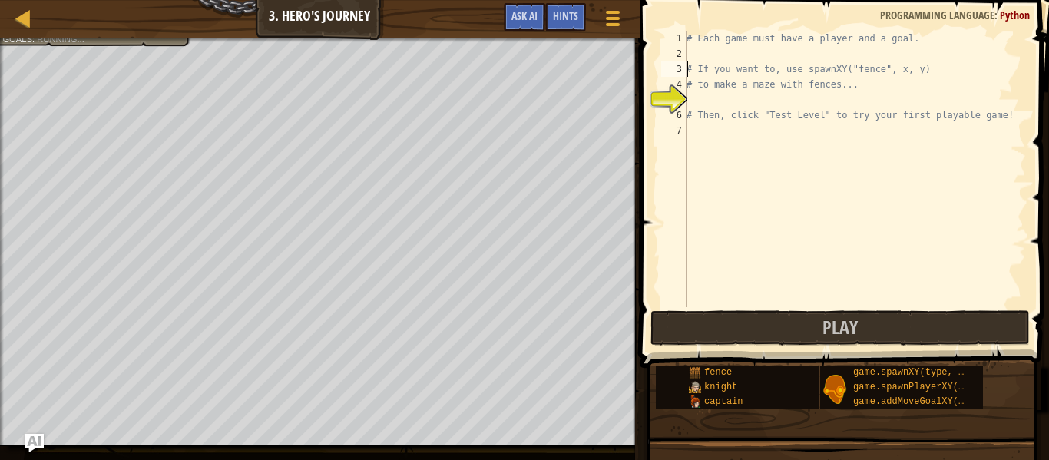
type textarea "# to make a maze with fences..."
type textarea "# Then, click "Test Level" to try your first playable game!"
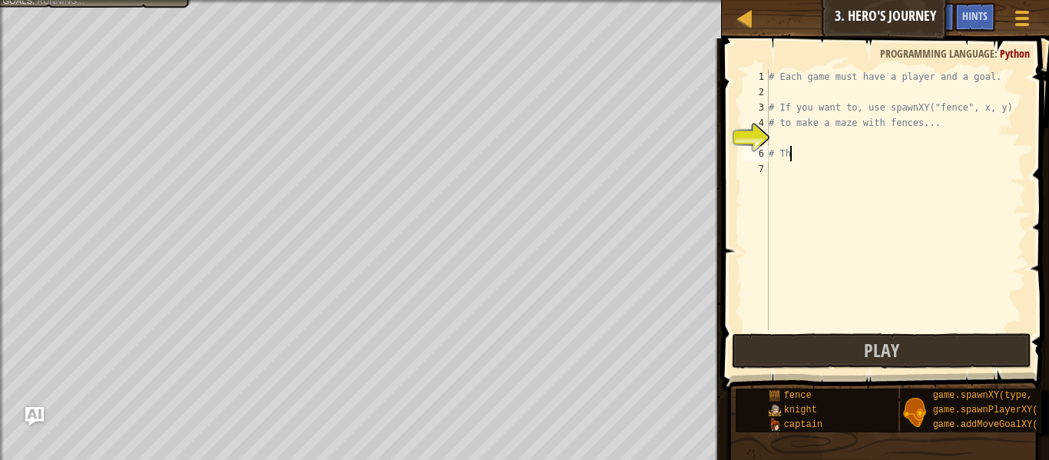
type textarea "#"
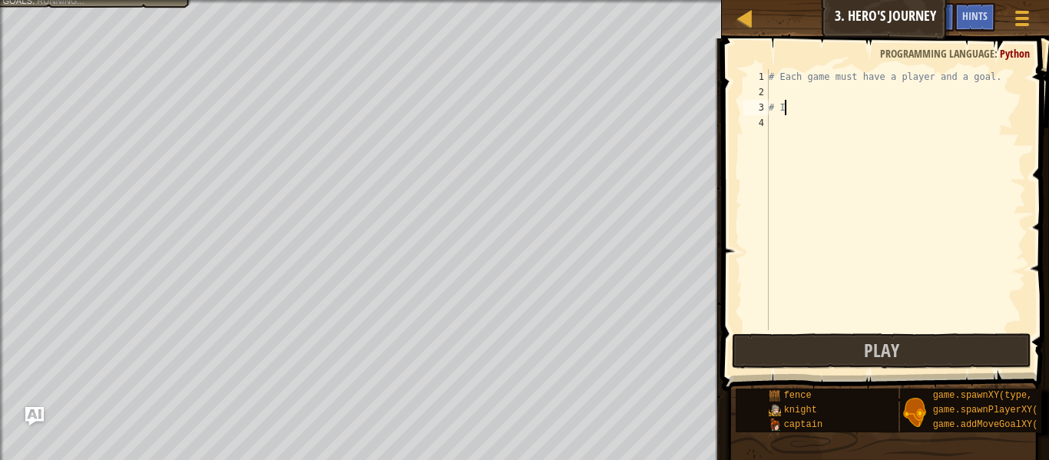
type textarea "#"
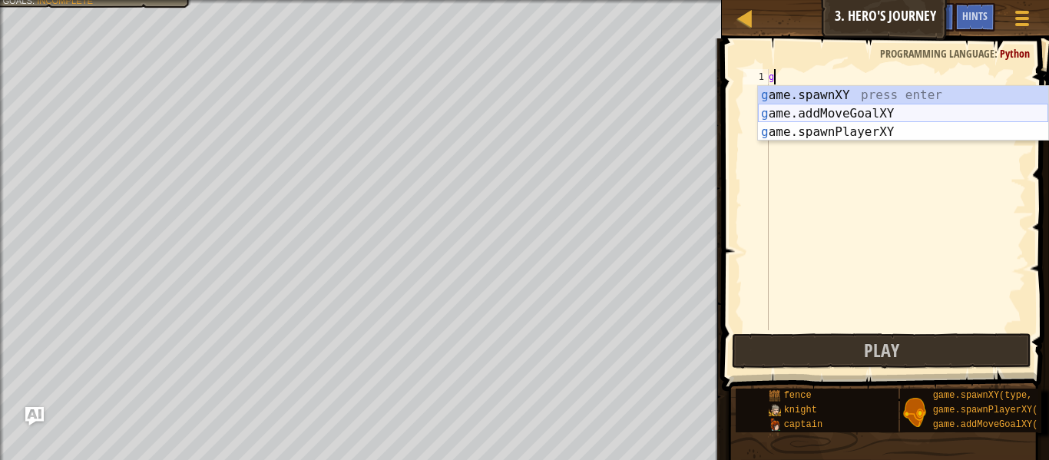
click at [794, 116] on div "g ame.spawnXY press enter g ame.addMoveGoalXY press enter g ame.spawnPlayerXY p…" at bounding box center [903, 132] width 290 height 92
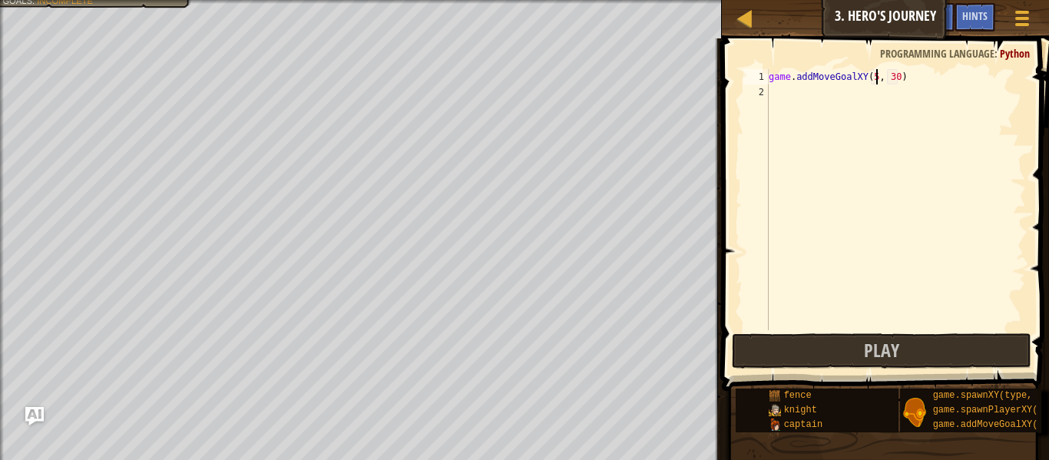
scroll to position [7, 16]
type textarea "game.addMoveGoalXY(55, 47)"
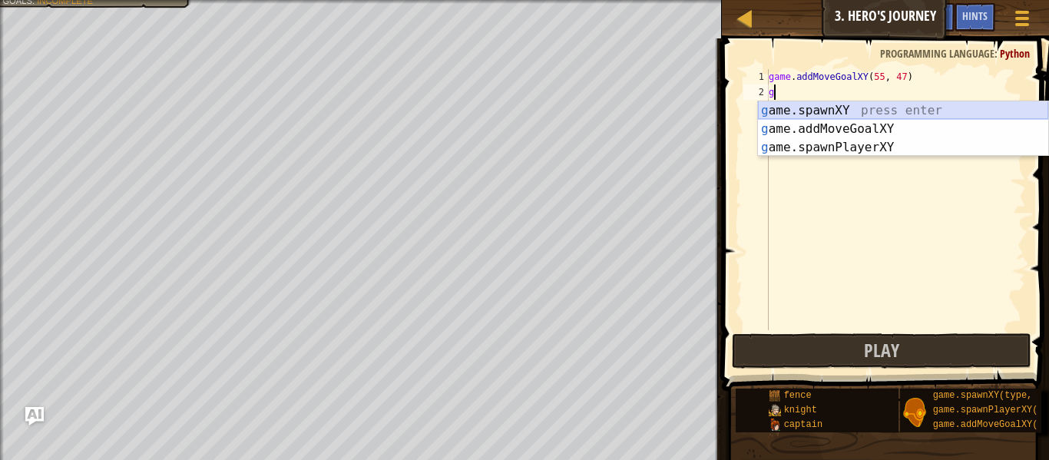
click at [863, 126] on div "g ame.spawnXY press enter g ame.addMoveGoalXY press enter g ame.spawnPlayerXY p…" at bounding box center [903, 147] width 290 height 92
type textarea "game.addMoveGoalXY(36, 30)"
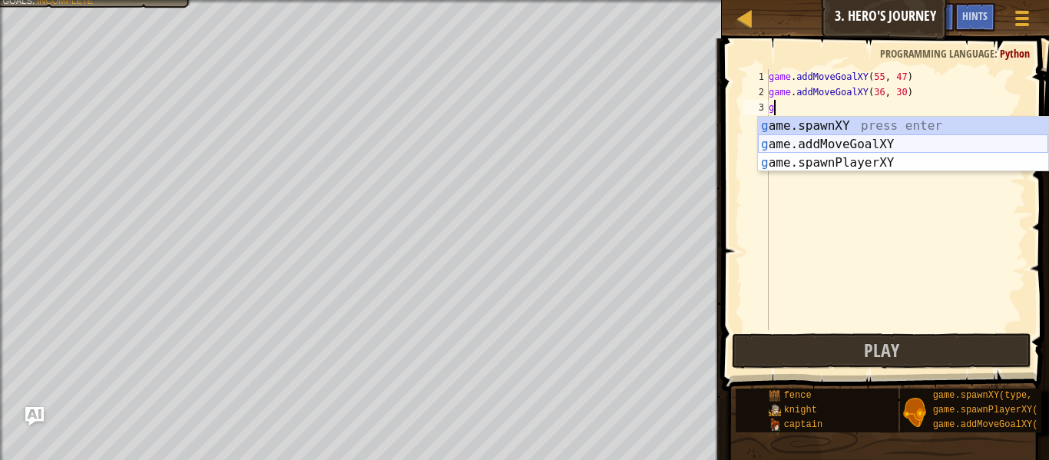
click at [836, 138] on div "g ame.spawnXY press enter g ame.addMoveGoalXY press enter g ame.spawnPlayerXY p…" at bounding box center [903, 163] width 290 height 92
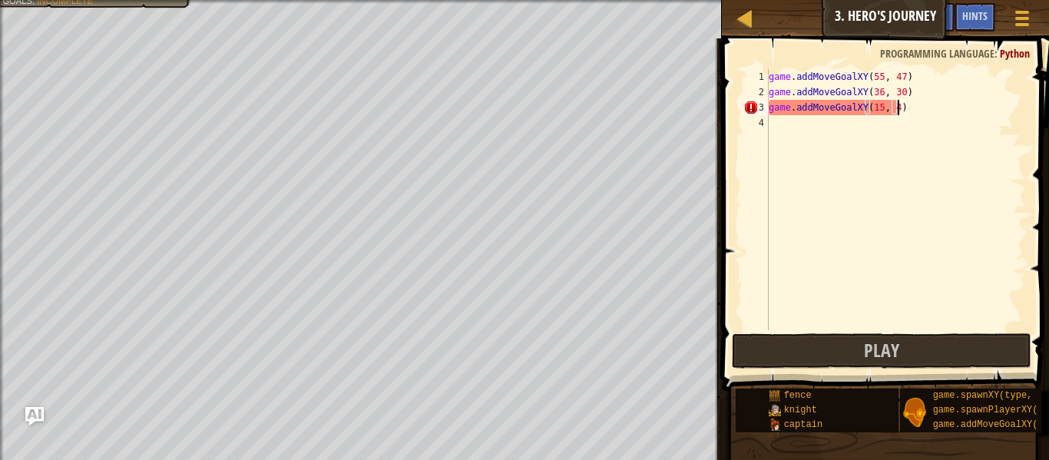
scroll to position [7, 19]
type textarea "game.addMoveGoalXY(15, 42)"
type textarea "h"
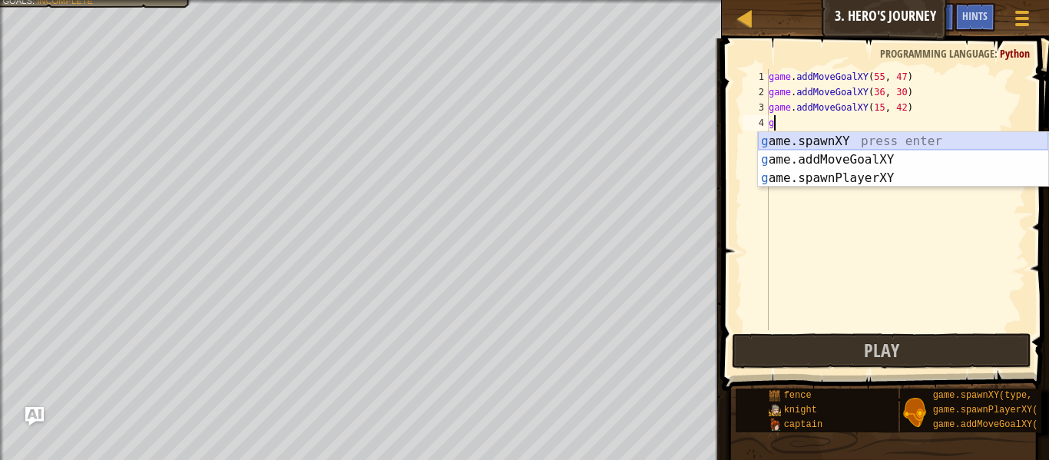
click at [839, 139] on div "g ame.spawnXY press enter g ame.addMoveGoalXY press enter g ame.spawnPlayerXY p…" at bounding box center [903, 178] width 290 height 92
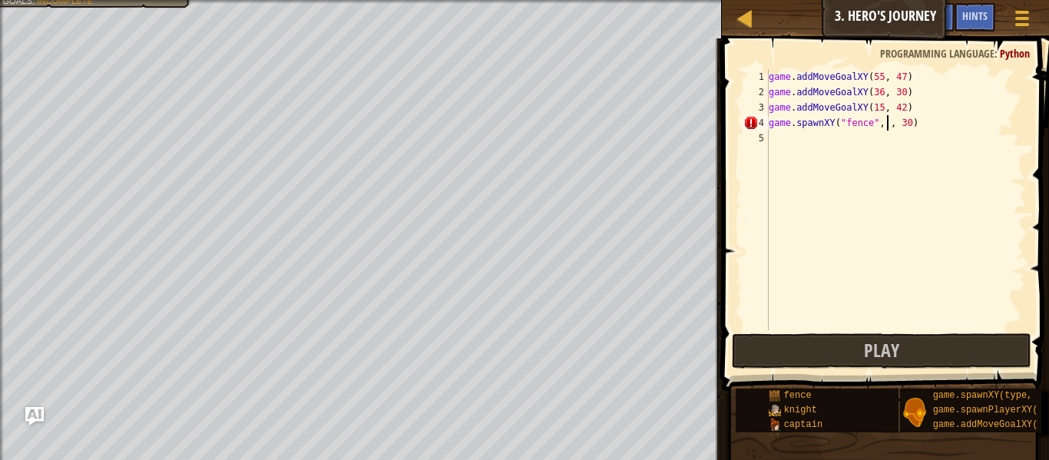
scroll to position [7, 18]
type textarea "game.spawnXY("fence", 22, 28)"
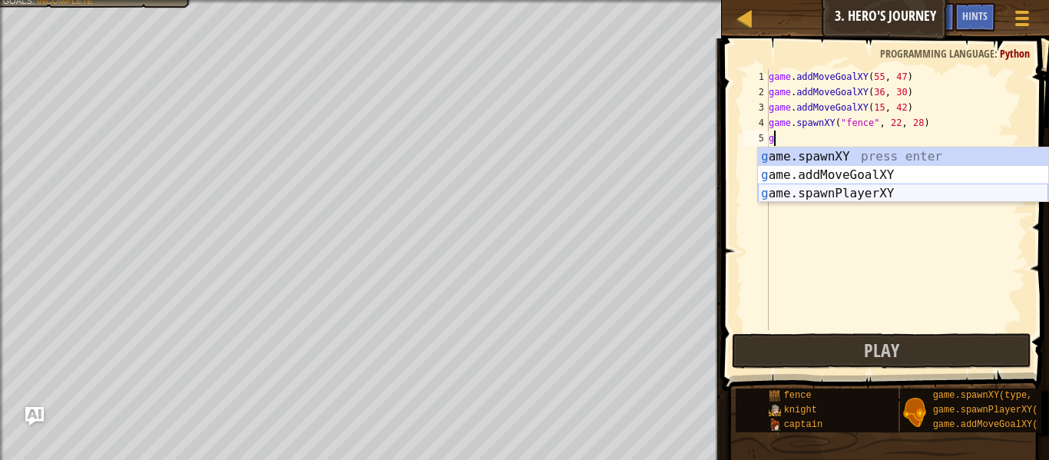
click at [900, 187] on div "g ame.spawnXY press enter g ame.addMoveGoalXY press enter g ame.spawnPlayerXY p…" at bounding box center [903, 193] width 290 height 92
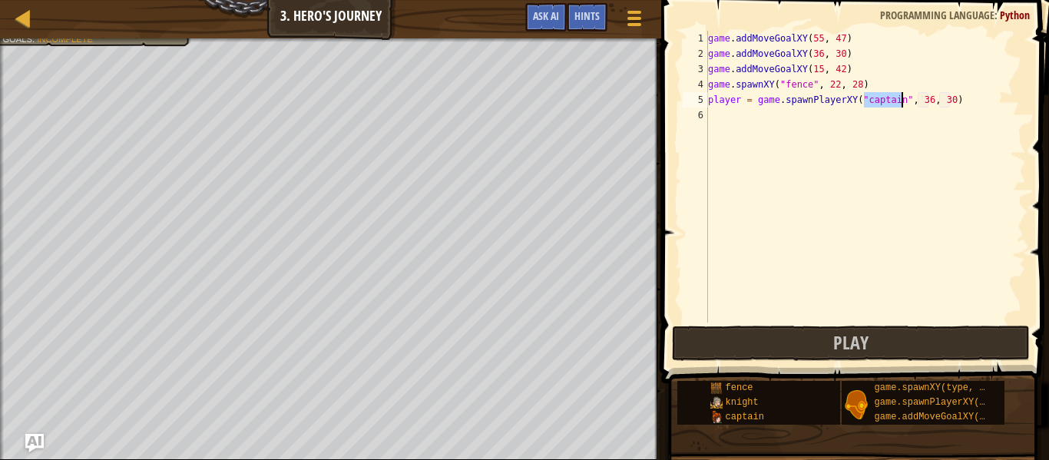
click at [929, 105] on div "game . addMoveGoalXY ( 55 , 47 ) game . addMoveGoalXY ( 36 , 30 ) game . addMov…" at bounding box center [865, 192] width 321 height 323
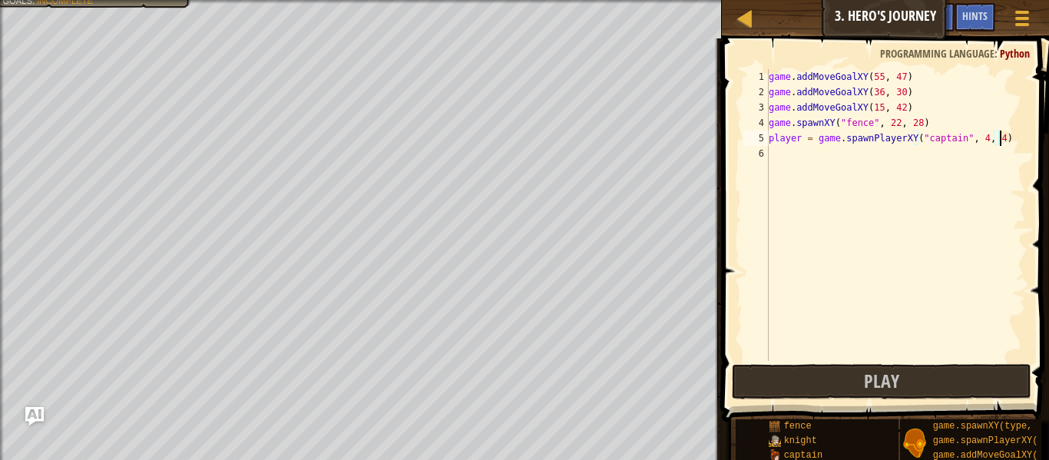
scroll to position [7, 33]
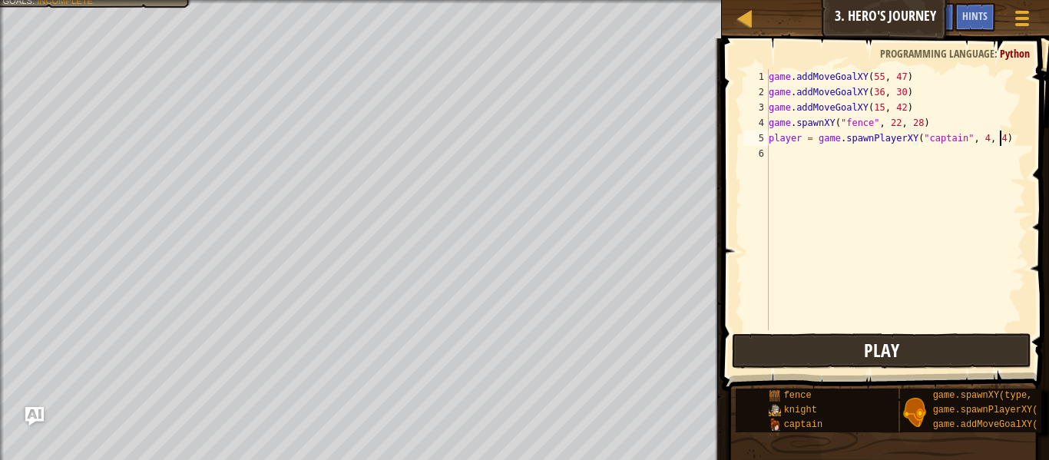
type textarea "player = game.spawnPlayerXY("captain", 4, 4)"
click at [865, 342] on span "Play" at bounding box center [881, 350] width 35 height 25
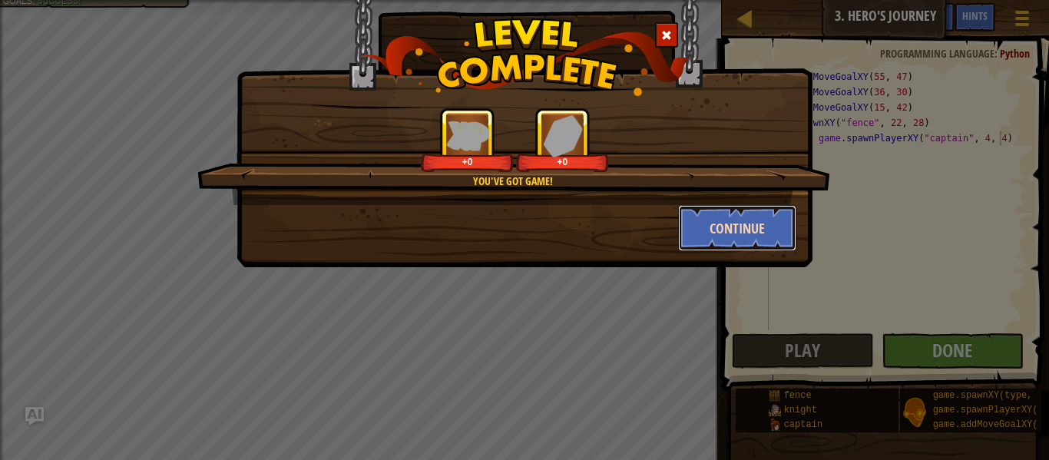
click at [730, 218] on button "Continue" at bounding box center [737, 228] width 119 height 46
